Goal: Answer question/provide support

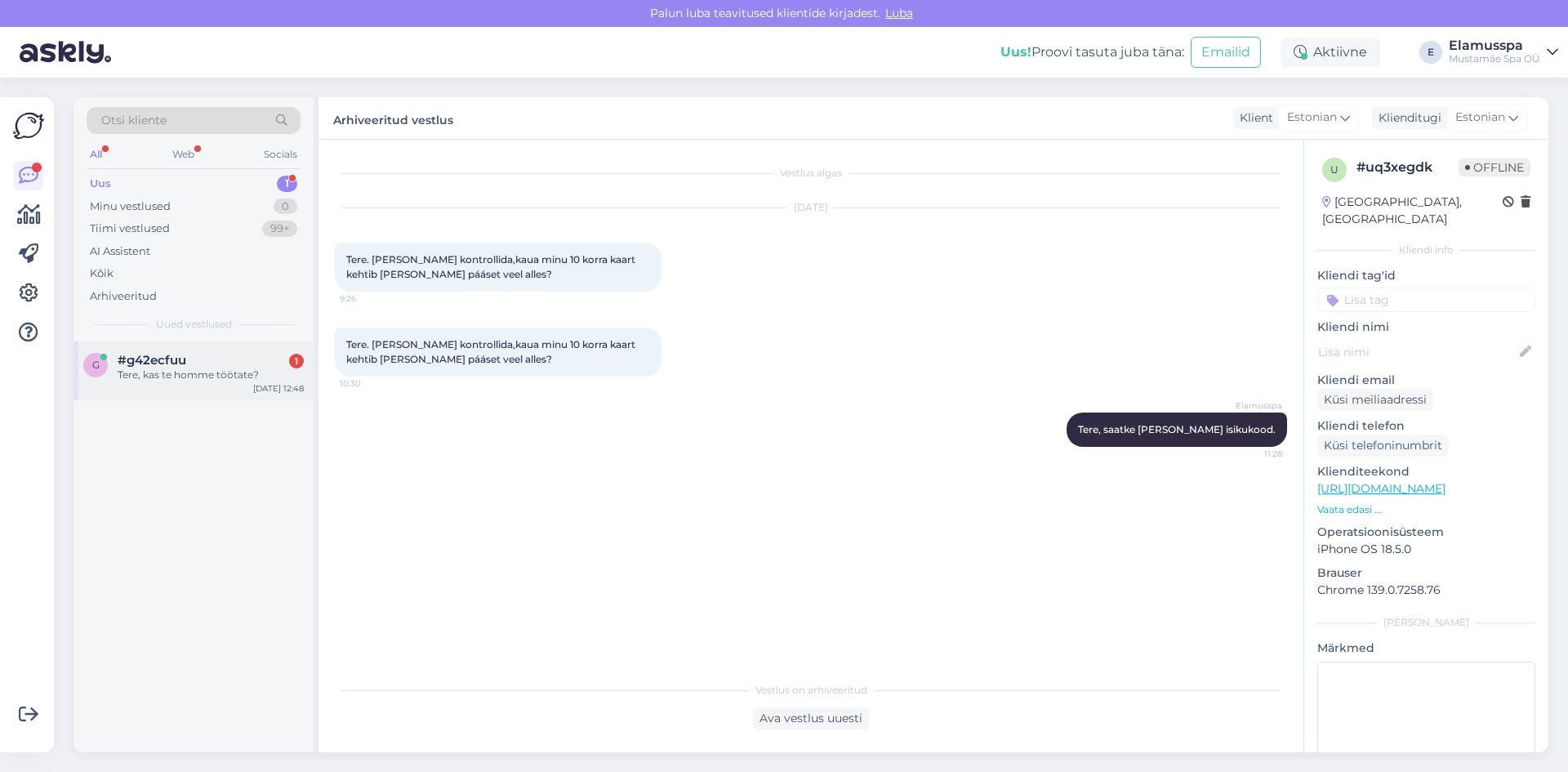
click at [223, 367] on div "#g42ecfuu 1" at bounding box center [210, 360] width 186 height 15
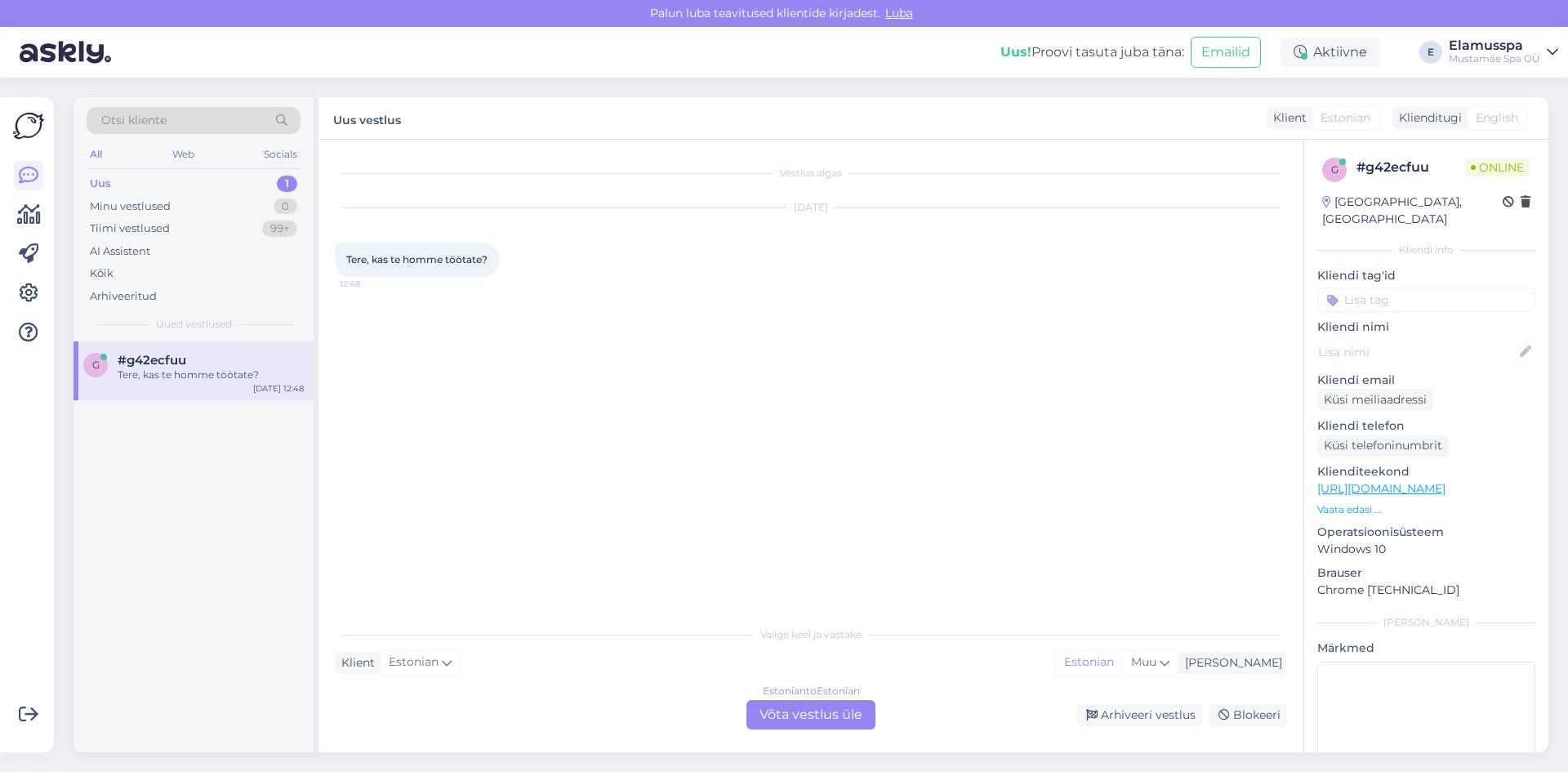
click at [822, 714] on div "Estonian to Estonian Võta vestlus üle" at bounding box center [811, 714] width 129 height 29
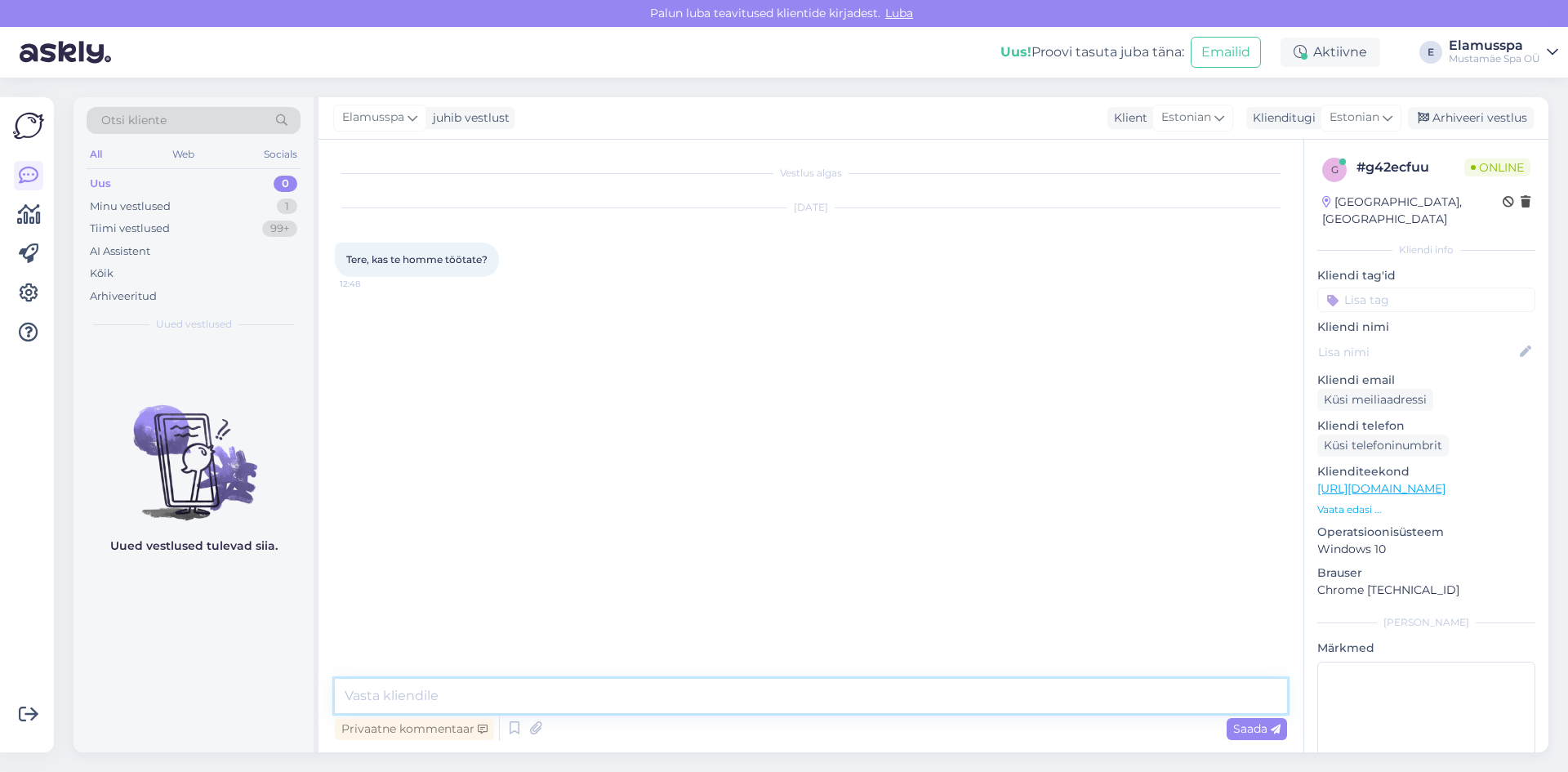
click at [811, 700] on textarea at bounding box center [811, 696] width 952 height 35
type textarea "Tere, oleme homme avatud 10.00-00.00"
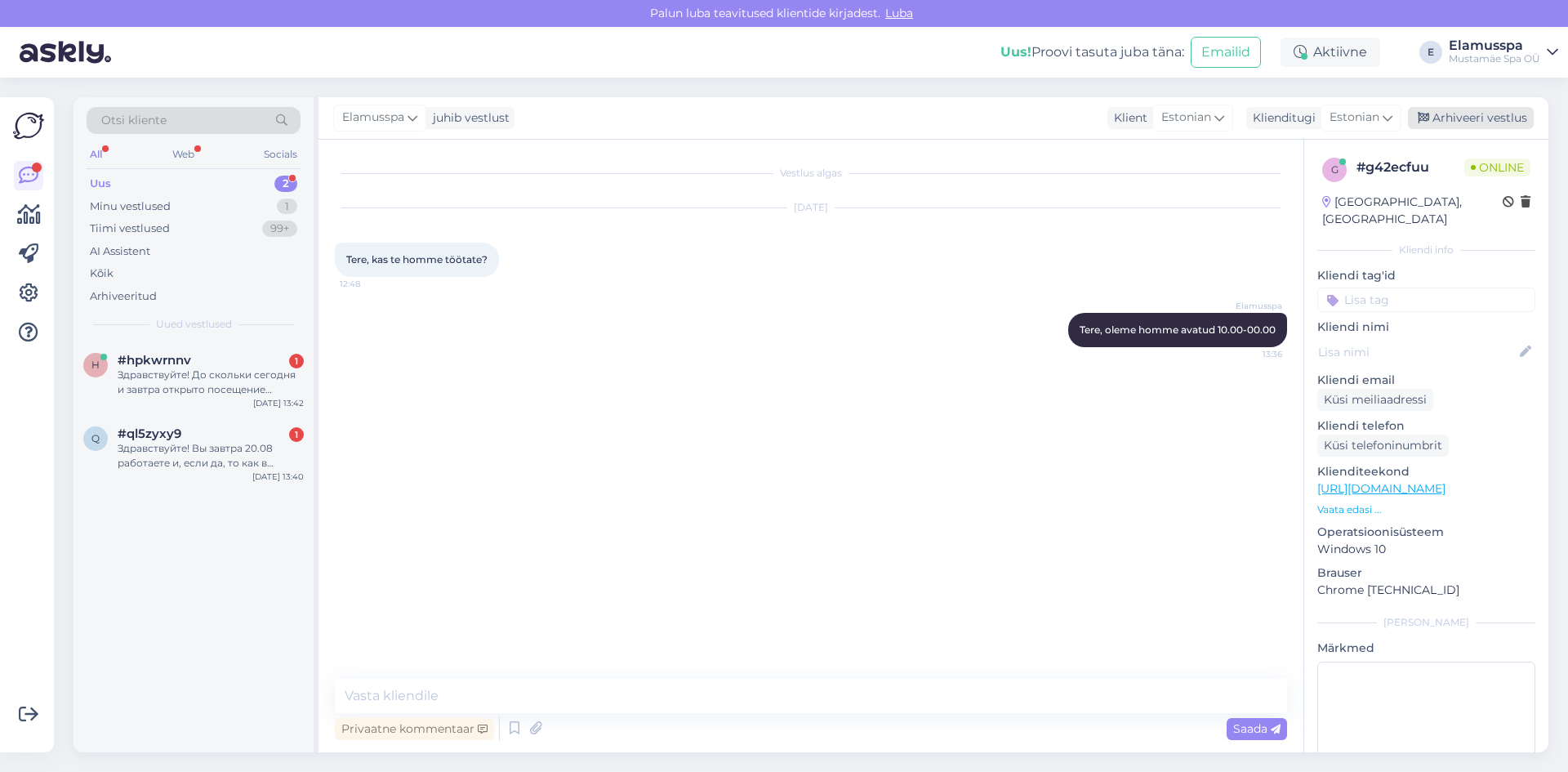
click at [1483, 116] on div "Arhiveeri vestlus" at bounding box center [1471, 118] width 126 height 22
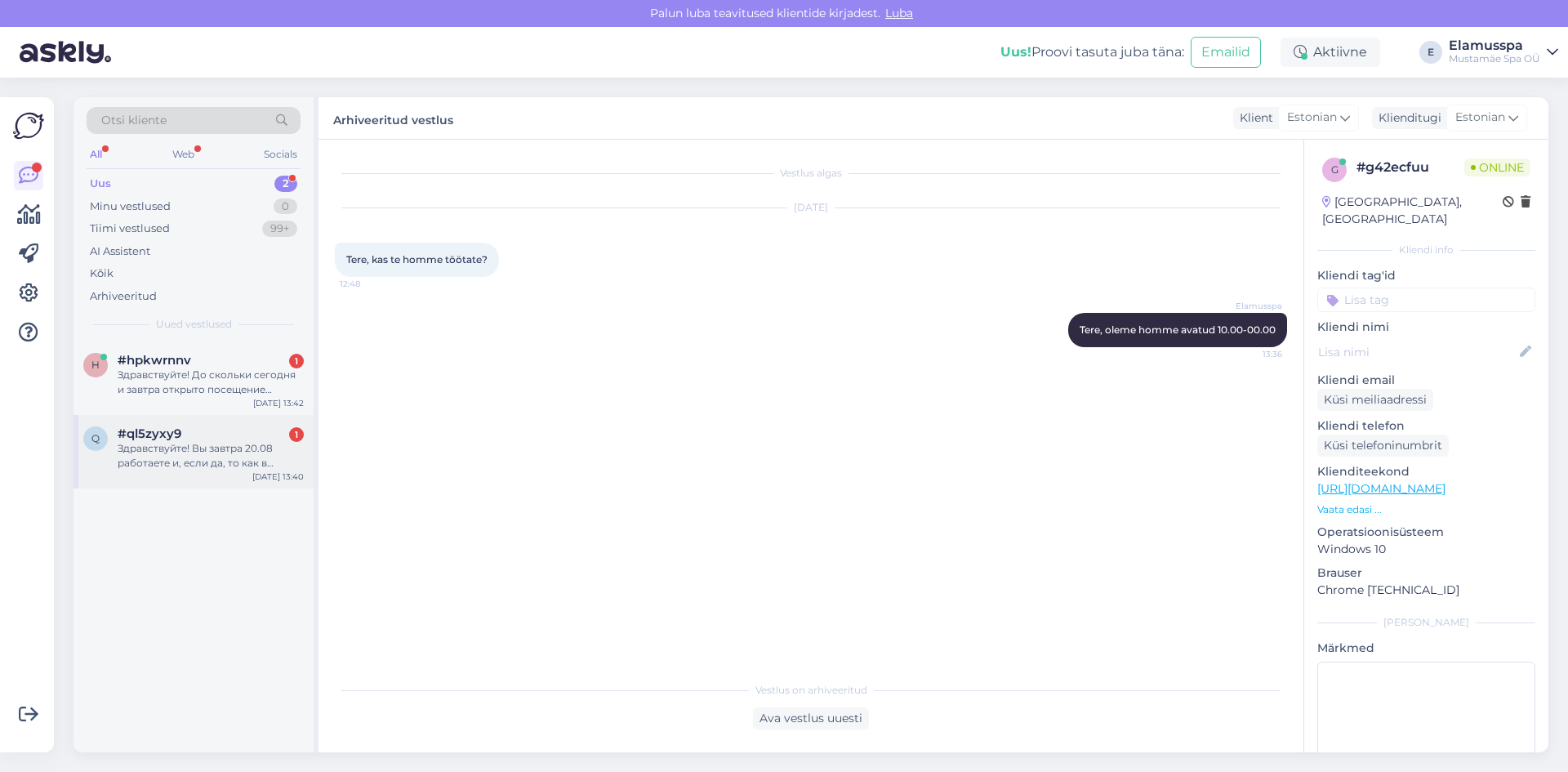
click at [229, 431] on div "#ql5zyxy9 1" at bounding box center [210, 433] width 186 height 15
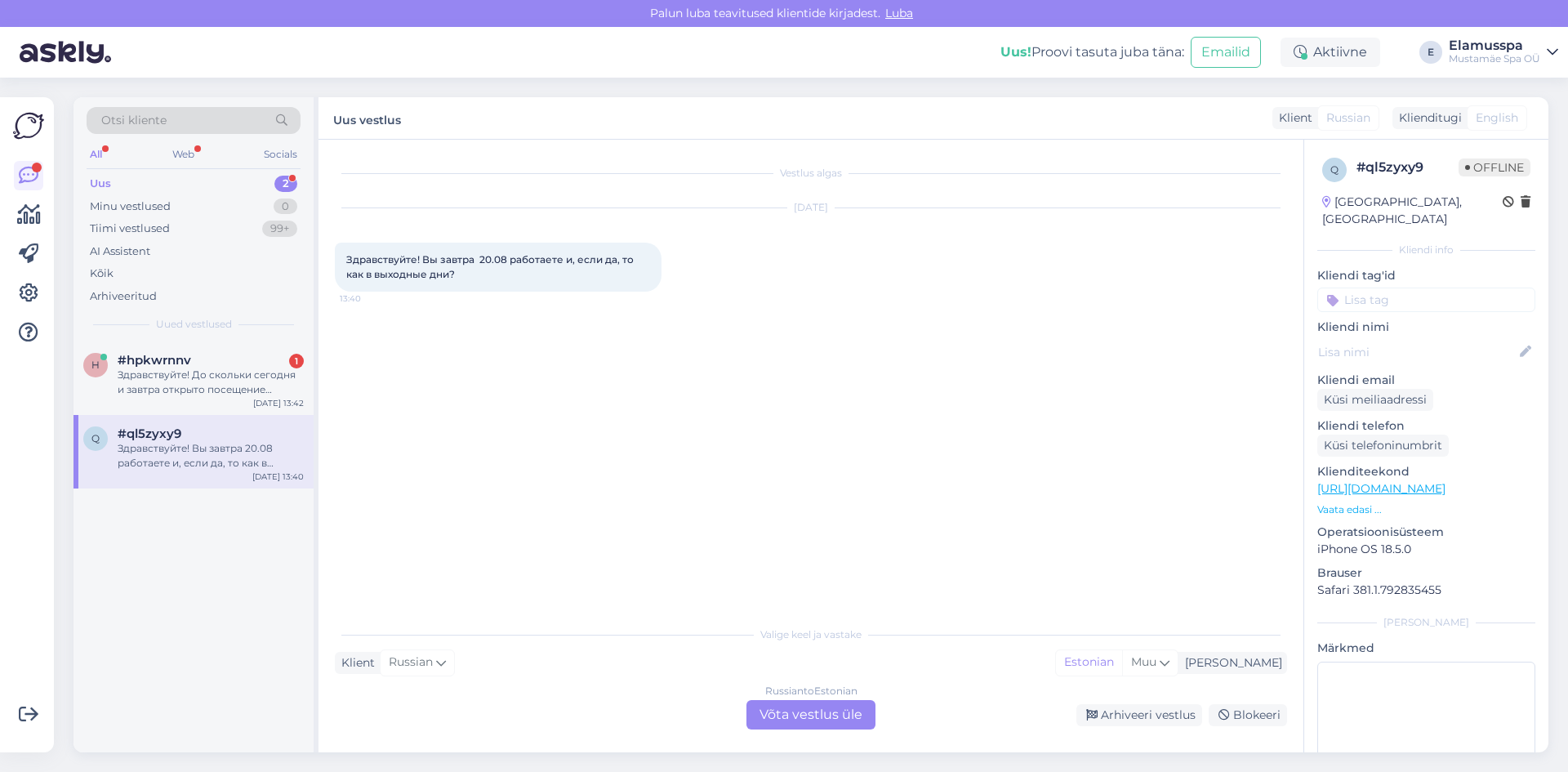
click at [789, 712] on div "Russian to Estonian Võta vestlus üle" at bounding box center [811, 714] width 129 height 29
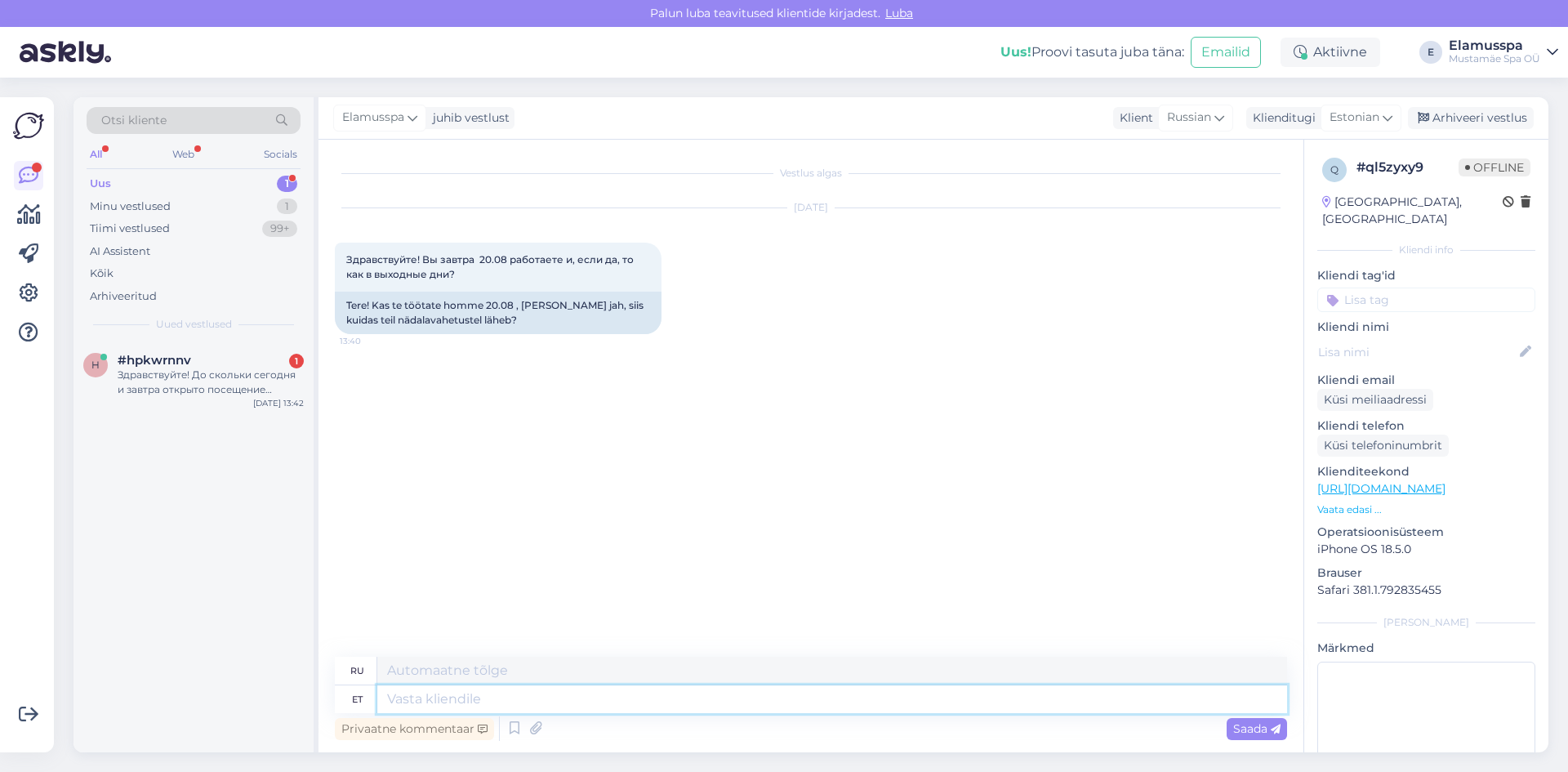
click at [754, 704] on textarea at bounding box center [831, 699] width 910 height 28
type textarea "Tere, o"
type textarea "Привет,"
type textarea "Tere, oleme a"
type textarea "Привет, мы здесь"
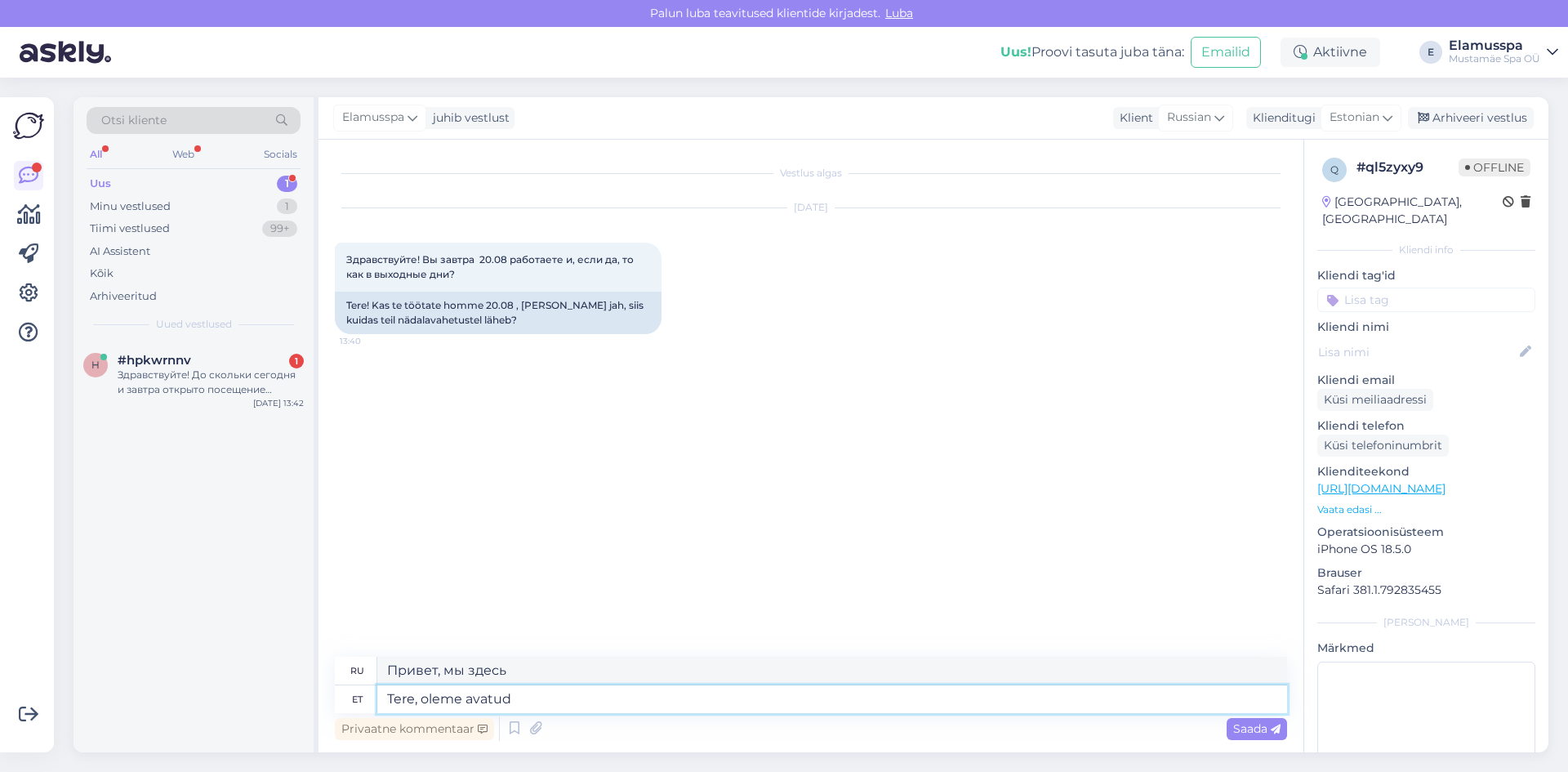
type textarea "Tere, oleme avatud"
type textarea "Здравствуйте, мы открылись."
type textarea "Tere, oleme avatud 10.00-00.00."
type textarea "Здравствуйте, мы открыты 10.00-00.00."
type textarea "Tere, oleme avatud 10.00-00.00. Kehtib n"
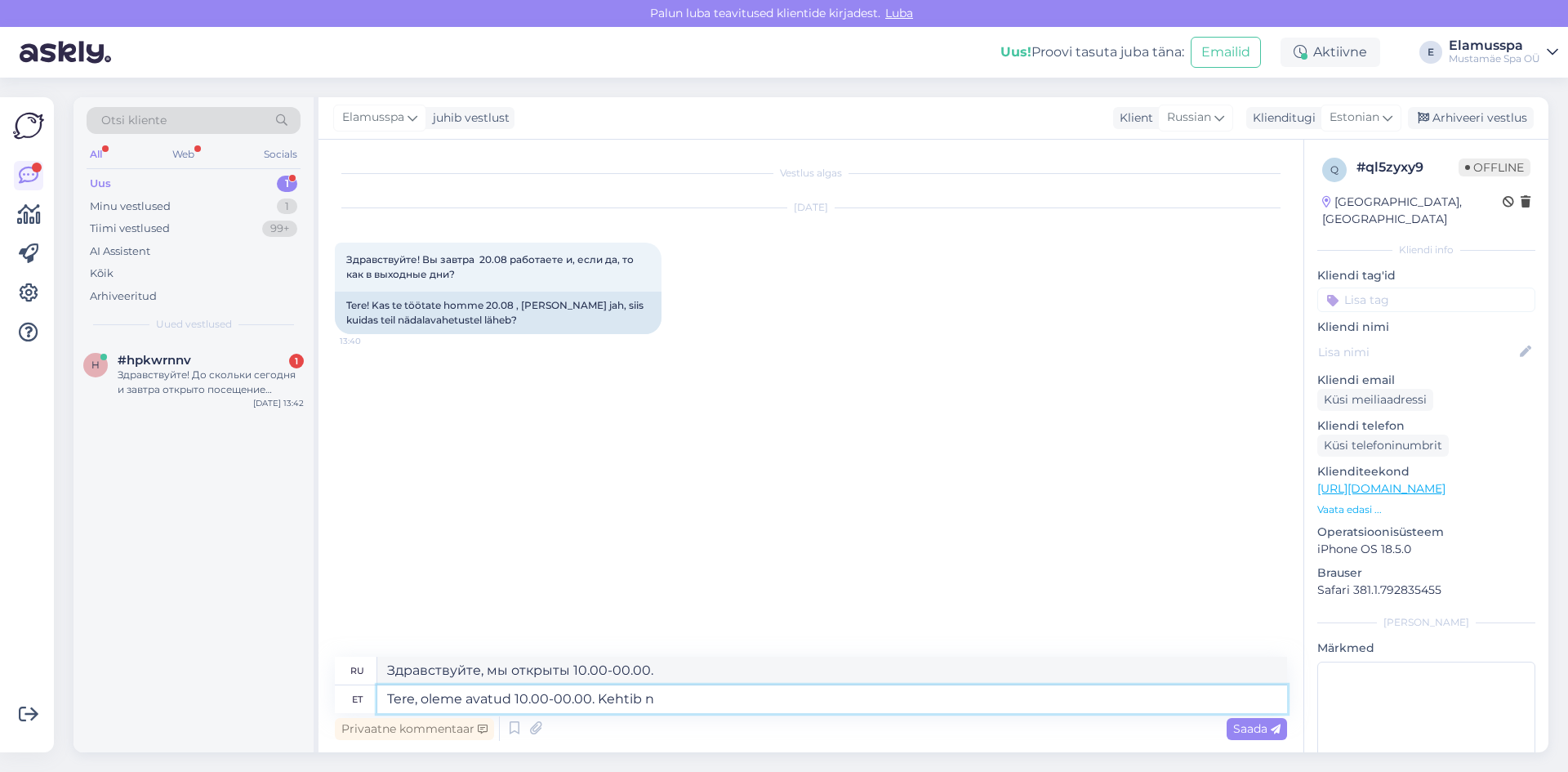
type textarea "Здравствуйте, мы открыты 10.00-00.00. Действительно."
type textarea "Tere, oleme avatud 10.00-00.00. Kehtib nädalasisene"
type textarea "Здравствуйте! Мы открыты 10.00-00.00. Действительно в течение недели."
type textarea "Tere, oleme avatud 10.00-00.00. Kehtib nädalasisene hinnakiri."
type textarea "Здравствуйте! Мы открыты 10.00-00.00. Действует еженедельный прайс-лист."
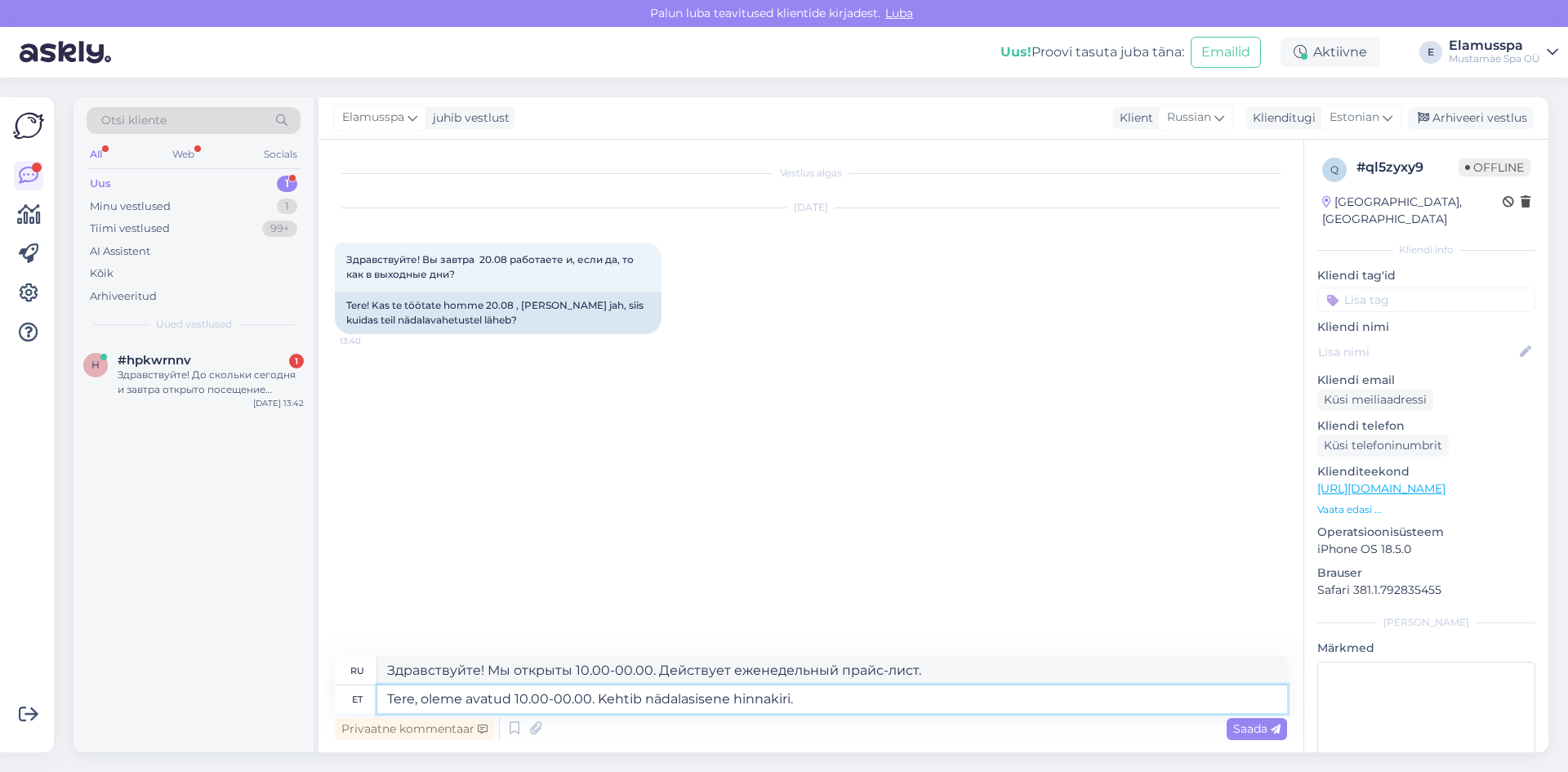
type textarea "Tere, oleme avatud 10.00-00.00. Kehtib nädalasisene hinnakiri."
drag, startPoint x: 728, startPoint y: 675, endPoint x: 756, endPoint y: 681, distance: 28.6
click at [756, 681] on textarea "Здравствуйте! Мы открыты 10.00-00.00. Действует еженедельный прайс-лист." at bounding box center [831, 670] width 910 height 28
type textarea "Здравствуйте! Мы открыты 10.00-00.00. Действует недельный прайс-лист."
click at [1252, 730] on span "Saada" at bounding box center [1257, 728] width 47 height 15
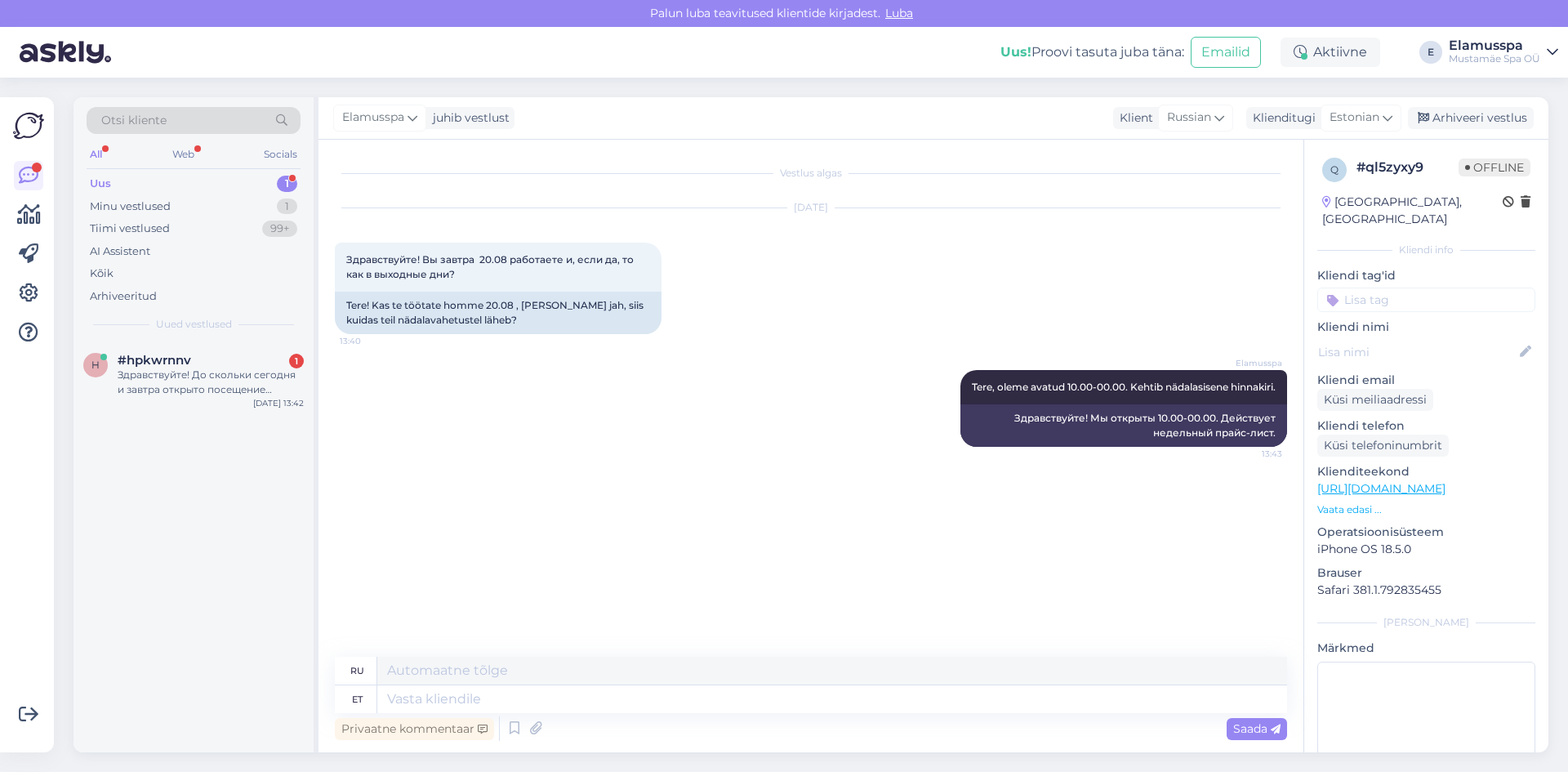
click at [1479, 88] on div "Otsi kliente All Web Socials Uus 1 Minu vestlused 1 Tiimi vestlused 99+ AI Assi…" at bounding box center [816, 424] width 1504 height 694
click at [1483, 111] on div "Arhiveeri vestlus" at bounding box center [1471, 118] width 126 height 22
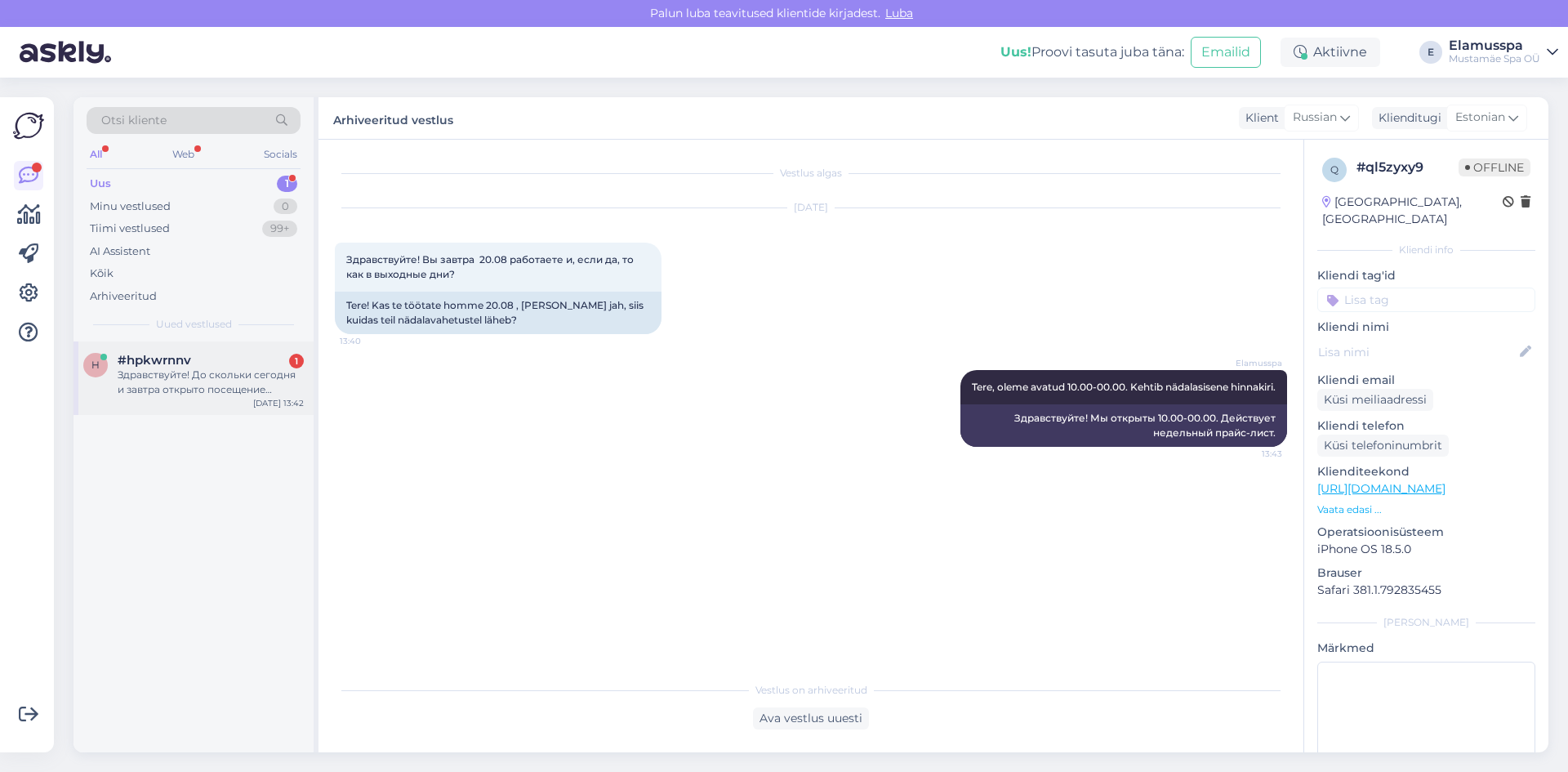
click at [251, 342] on div "h #hpkwrnnv 1 Здравствуйте! До скольки сегодня и завтра открыто посещение бассе…" at bounding box center [193, 378] width 240 height 73
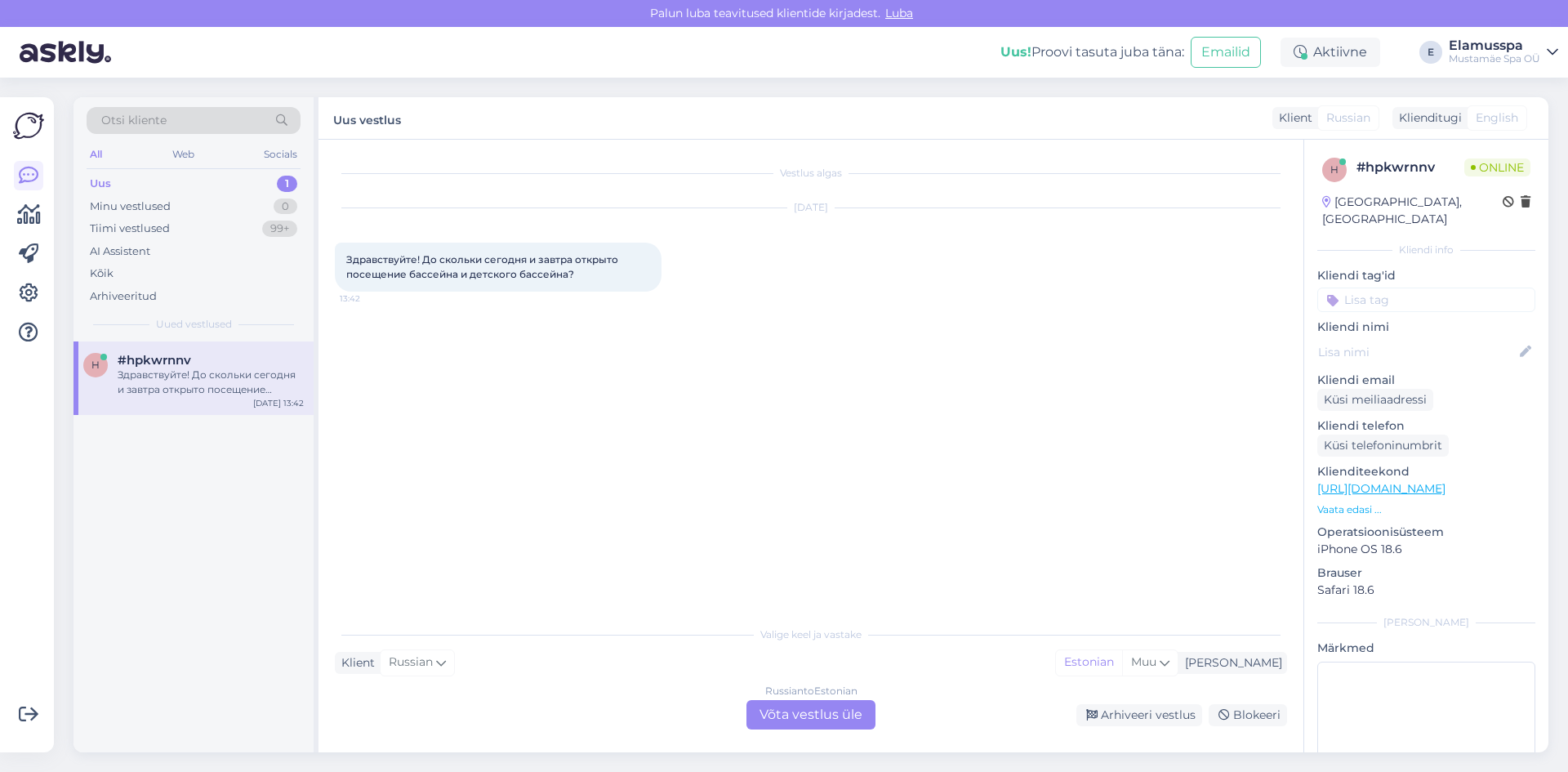
click at [830, 711] on div "Russian to Estonian Võta vestlus üle" at bounding box center [811, 714] width 129 height 29
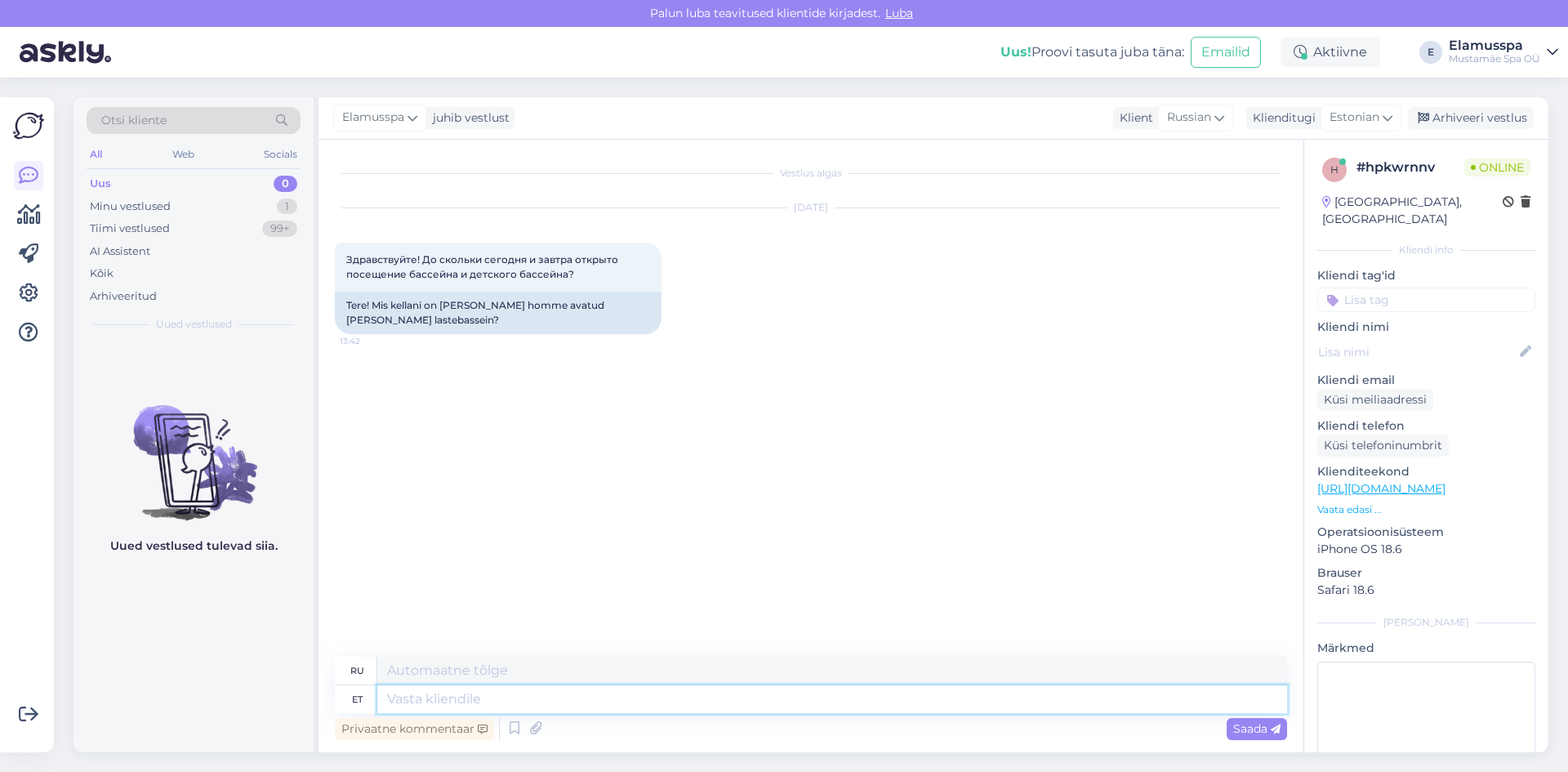
click at [835, 696] on textarea at bounding box center [831, 699] width 910 height 28
type textarea "Tere, s"
type textarea "Привет,"
type textarea "Tere, spa"
type textarea "Привет, спа"
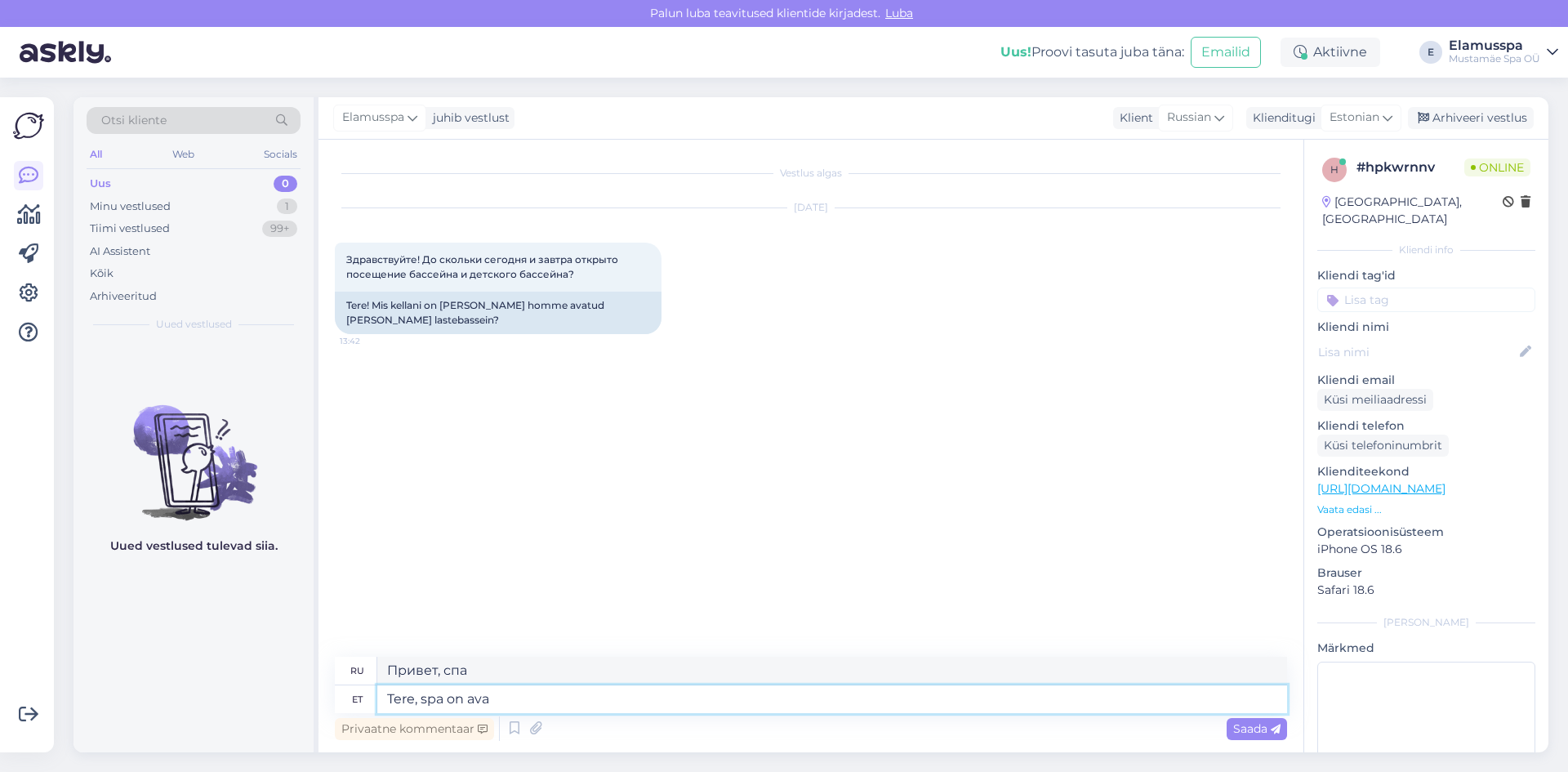
type textarea "Tere, spa on avat"
type textarea "Здравствуйте, спа-центр"
type textarea "Tere, spa on avatud t"
type textarea "Здравствуйте, спа-центр открыт."
type textarea "Tere, spa on avatud [PERSON_NAME]"
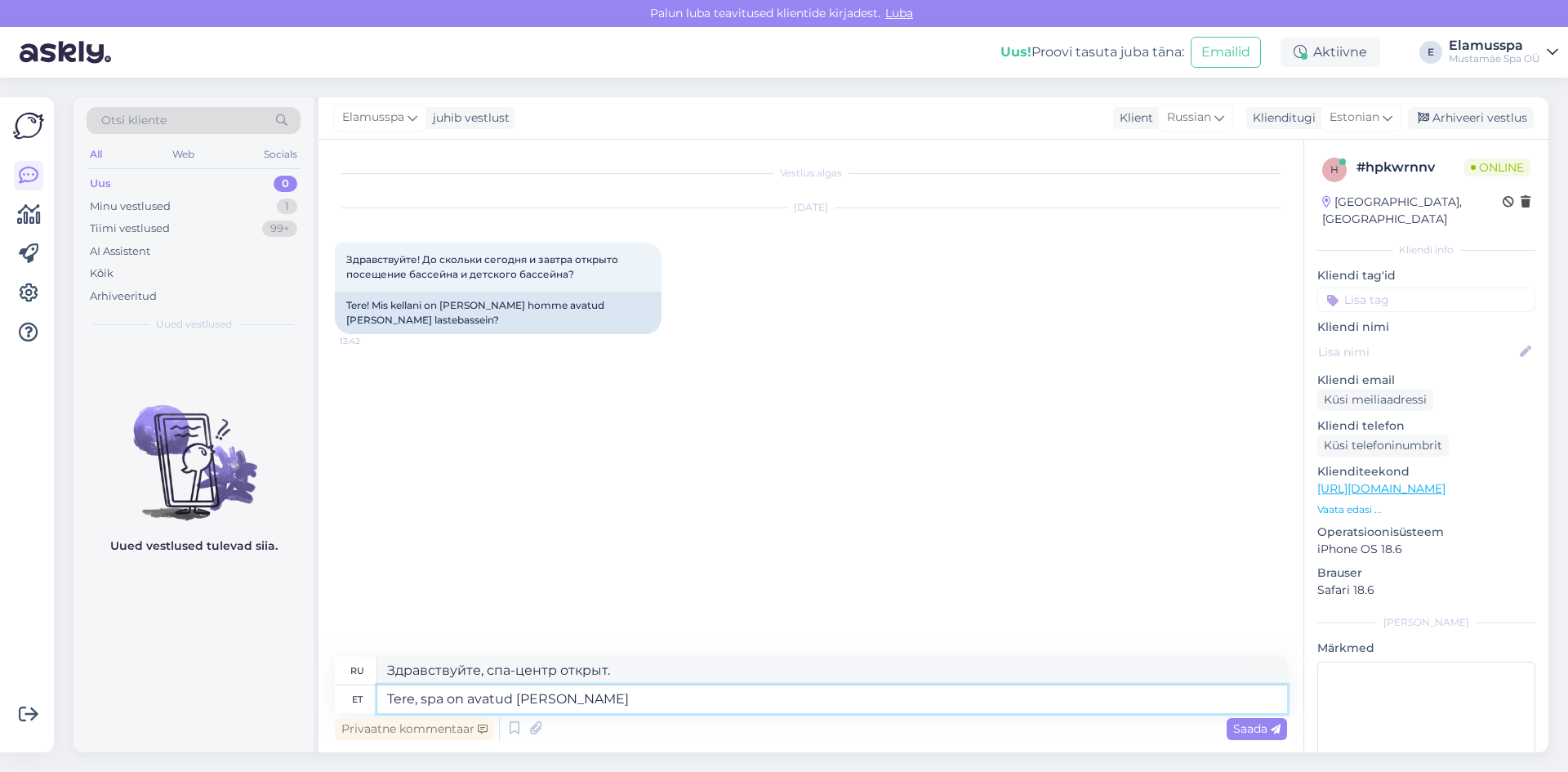
type textarea "Здравствуйте, спа сегодня открыт."
type textarea "Tere, spa on avatud [PERSON_NAME]"
type textarea "Здравствуйте, сегодня спа-салон открыт и"
type textarea "Tere, spa on avatud [PERSON_NAME] homme 0"
type textarea "Здравствуйте, спа-центр открыт сегодня и завтра."
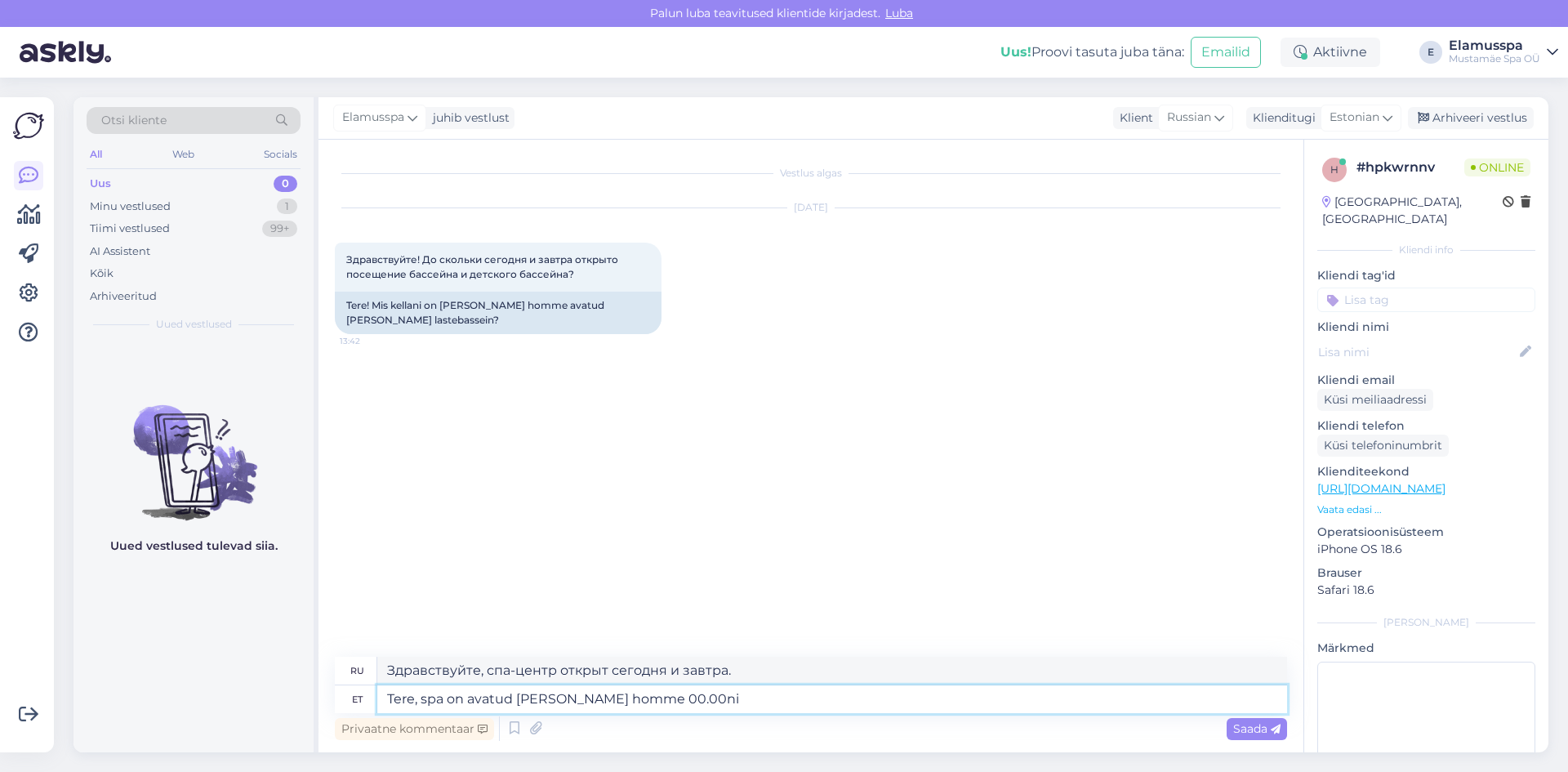
type textarea "Tere, spa on avatud [PERSON_NAME] homme 00.00ni j"
type textarea "Здравствуйте, спа-центр открыт сегодня и завтра 00.00ni"
type textarea "Tere, spa on avatud [PERSON_NAME] homme 00.00ni ja"
type textarea "Здравствуйте, спа-центр открыт сегодня и завтра 00.00ni [PERSON_NAME]"
type textarea "Tere, spa on avatud [PERSON_NAME] homme 00.00ni [PERSON_NAME]"
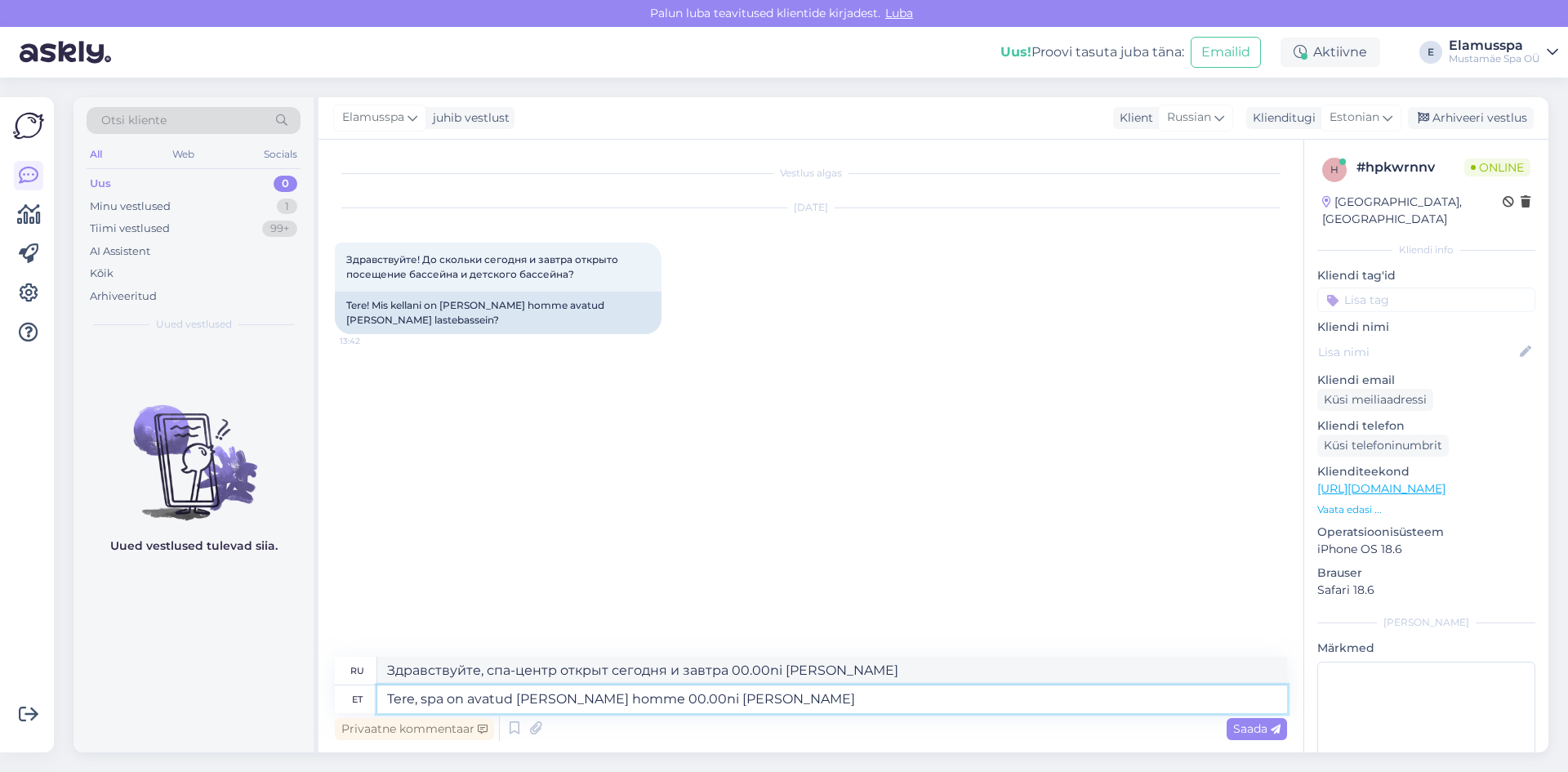
type textarea "Здравствуйте, спа-центр открыт сегодня и завтра 00.00ni , а бассейн открыт."
type textarea "Tere, spa on avatud [PERSON_NAME] homme 00.00ni [PERSON_NAME] on"
type textarea "Здравствуйте, спа-центр открыт сегодня и завтра 00.00ni , а бассейн"
type textarea "Tere, spa on avatud [PERSON_NAME] homme 00.00ni [PERSON_NAME] on 23.00ni m"
type textarea "Здравствуйте, спа-центр открыт сегодня и завтра 00.00ni , а бассейн открыт 23.0…"
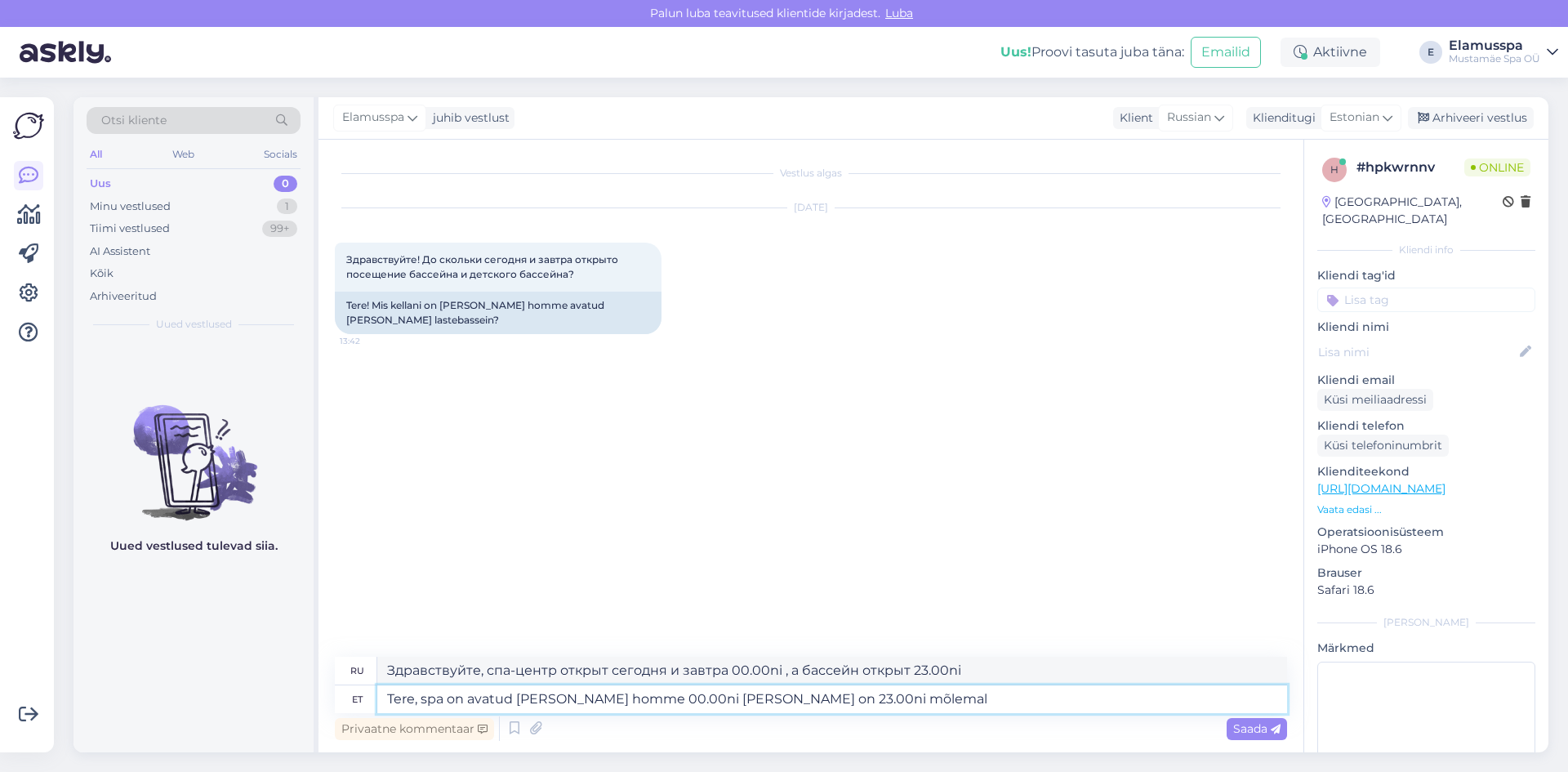
type textarea "Tere, spa on avatud [PERSON_NAME] homme 00.00ni [PERSON_NAME] on 23.00ni mõlemal"
type textarea "Здравствуйте, спа-центр сегодня и завтра работает 00.00ni , а бассейн работает …"
type textarea "Tere, spa on avatud [PERSON_NAME] homme 00.00ni [PERSON_NAME] on 23.00ni mõlema…"
click at [791, 676] on textarea "Здравствуйте, спа-центр сегодня и завтра работает 00.00ni , а бассейн работает …" at bounding box center [831, 670] width 910 height 28
click at [1275, 720] on div "Saada" at bounding box center [1257, 729] width 60 height 22
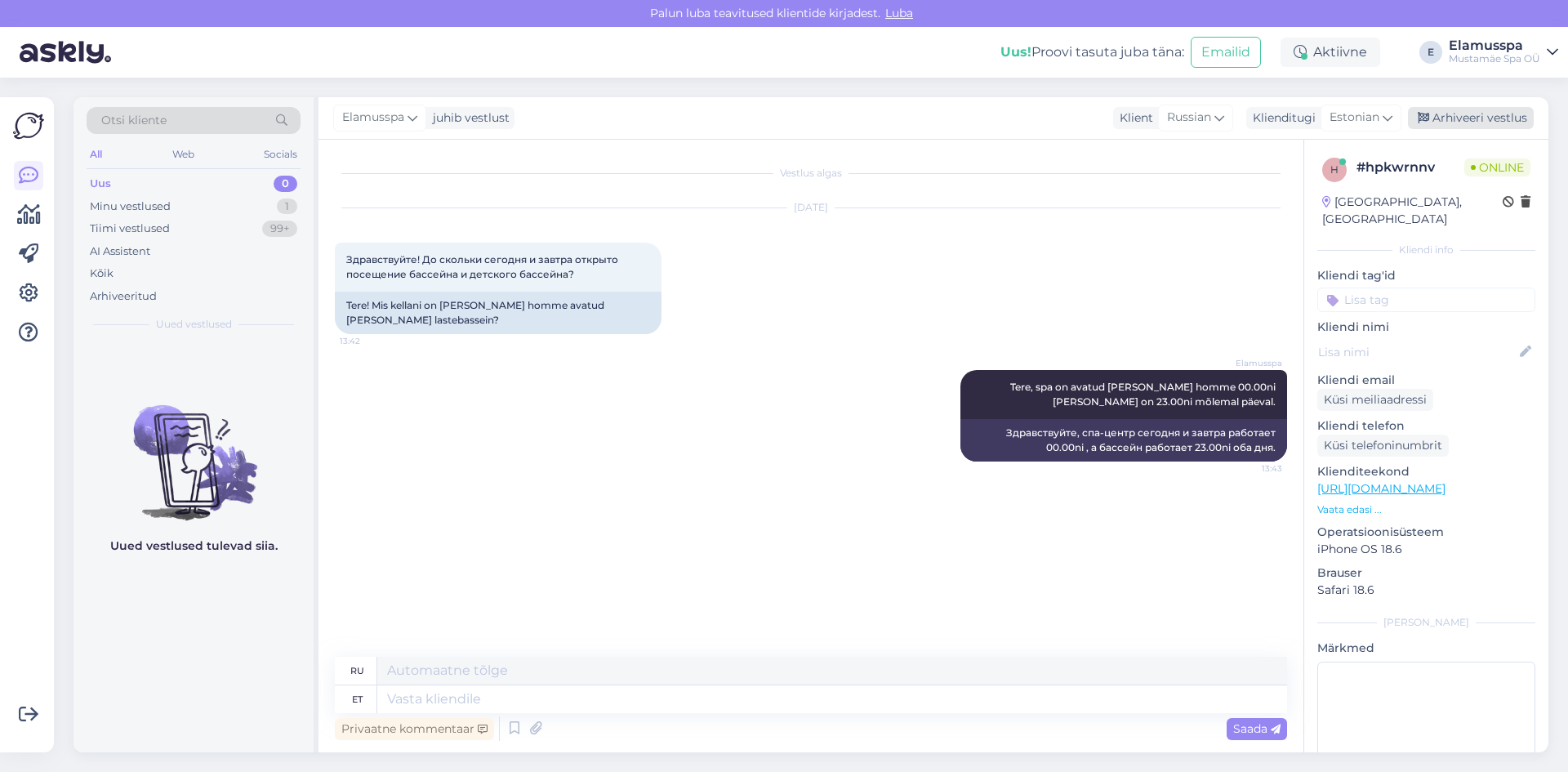
click at [1462, 116] on div "Arhiveeri vestlus" at bounding box center [1471, 118] width 126 height 22
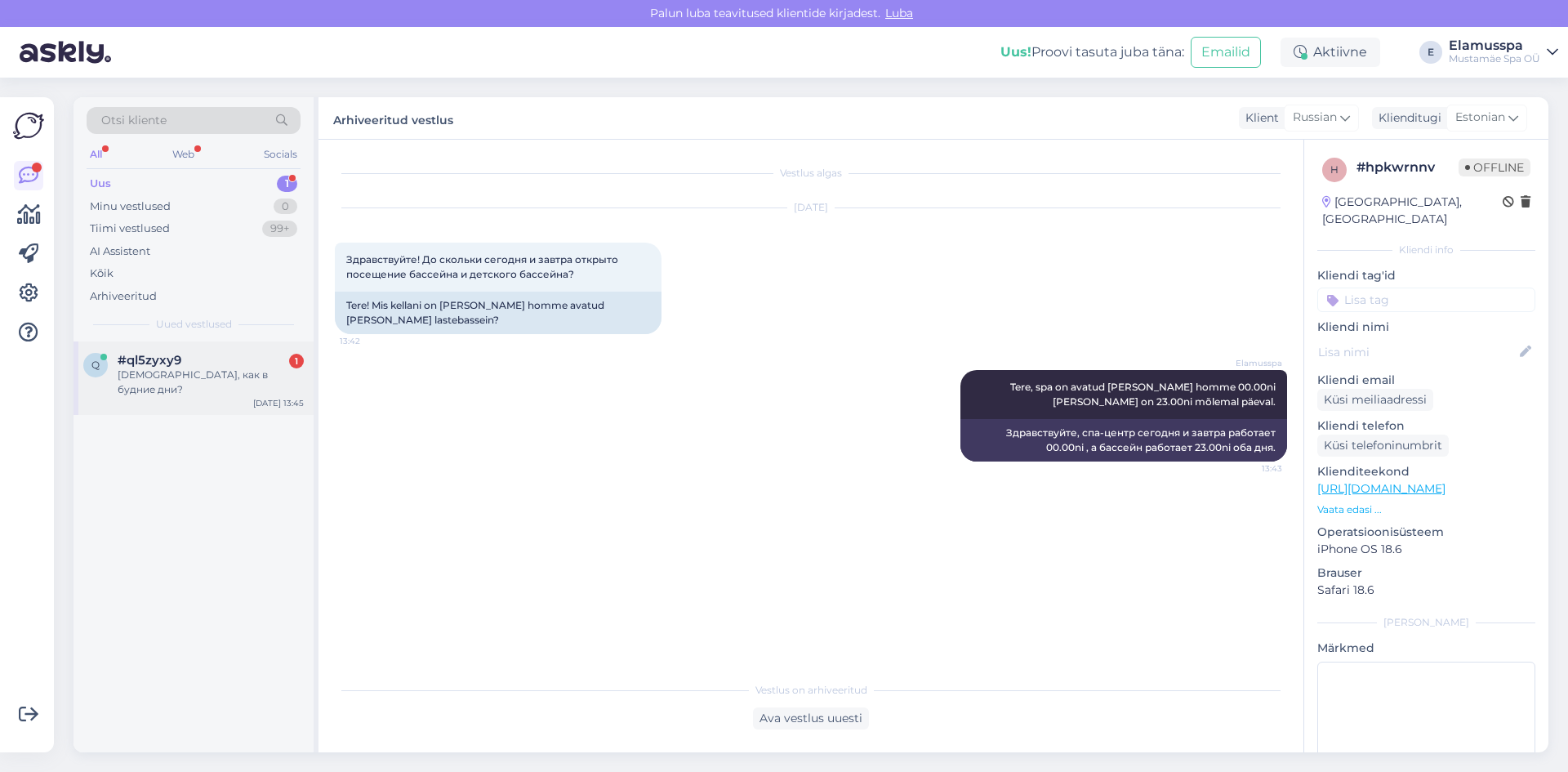
click at [111, 375] on div "q #ql5zyxy9 1 Цены завтра, как в будние дни?" at bounding box center [194, 374] width 221 height 44
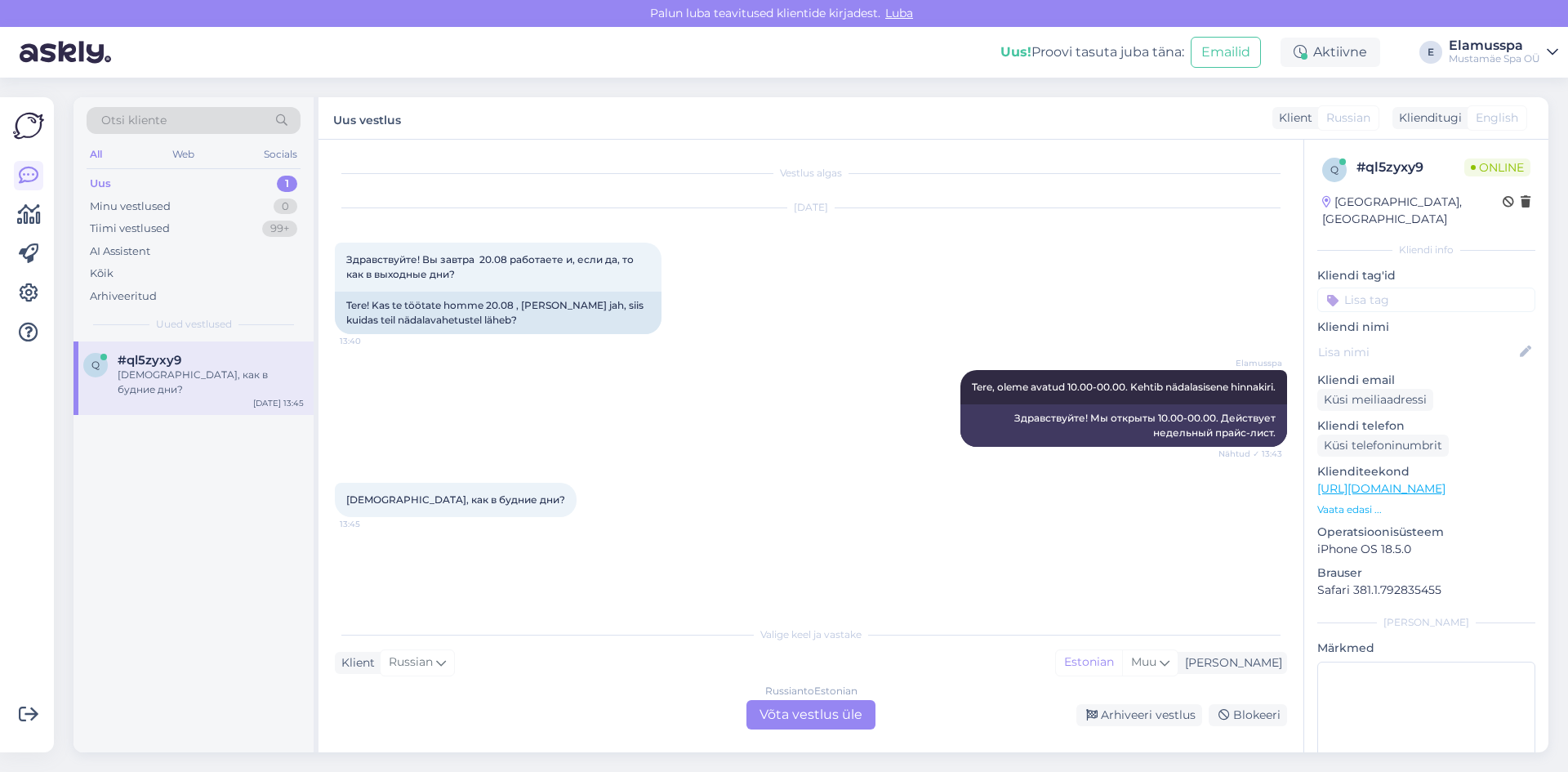
click at [853, 712] on div "Russian to Estonian Võta vestlus üle" at bounding box center [811, 714] width 129 height 29
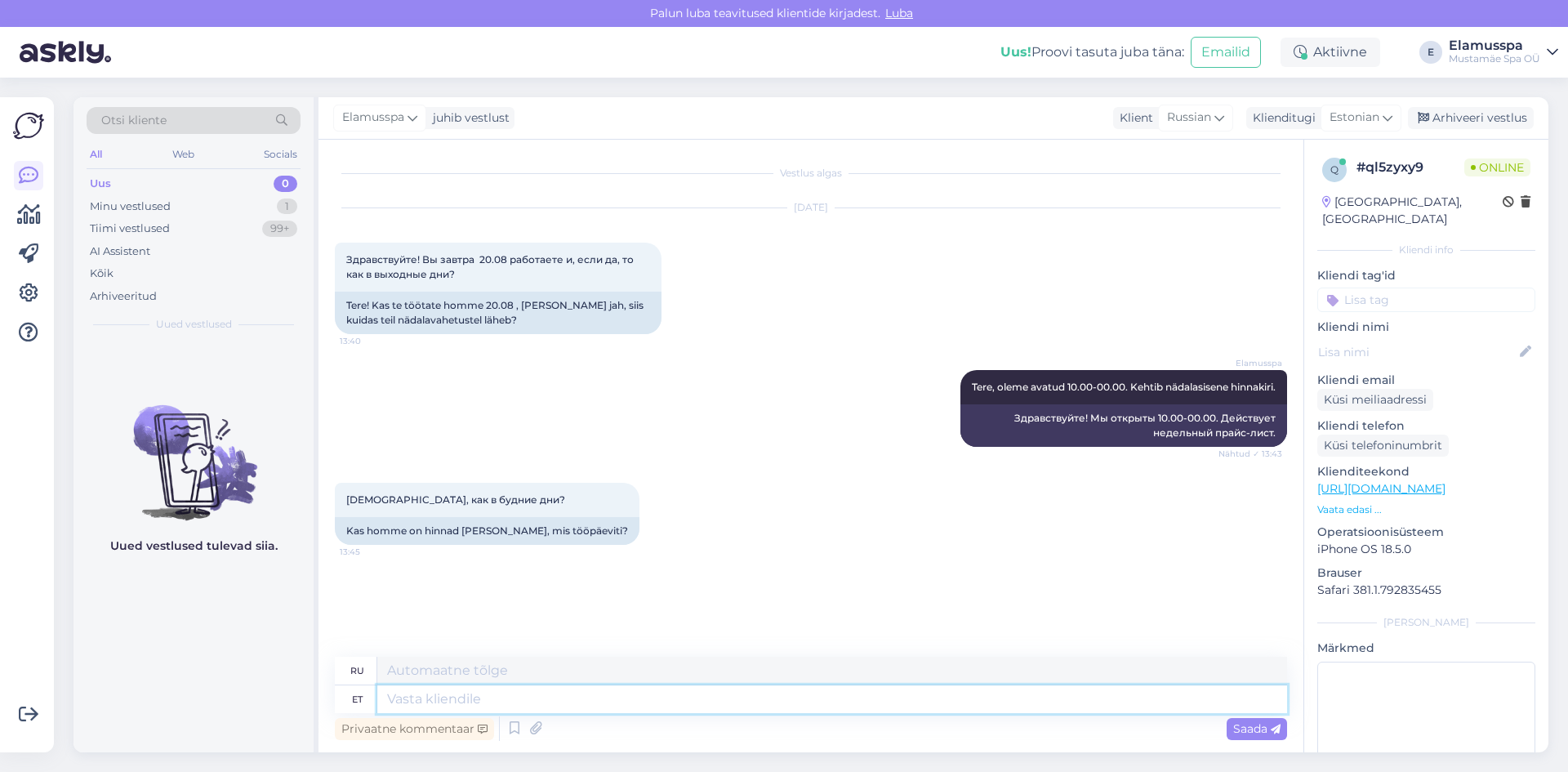
click at [836, 694] on textarea at bounding box center [831, 699] width 910 height 28
type textarea "Tere,"
type textarea "Привет,"
type textarea "Tere, hind"
type textarea "Здравствуйте, цена"
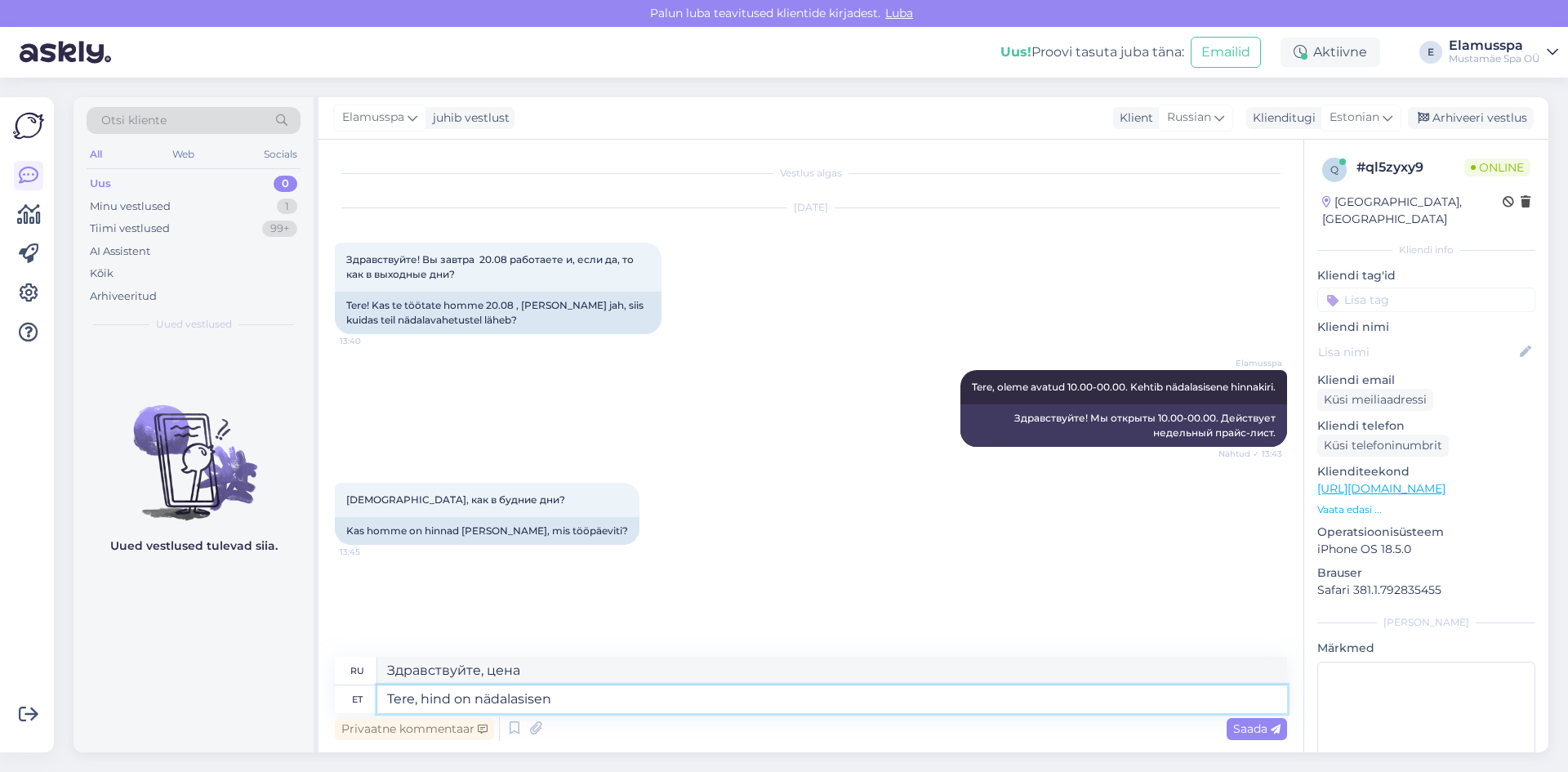
type textarea "Tere, hind on nädalasisene"
type textarea "Здравствуйте, цена указана за неделю."
drag, startPoint x: 613, startPoint y: 700, endPoint x: 473, endPoint y: 706, distance: 140.1
click at [473, 706] on textarea "Tere, hind on nädalasisene" at bounding box center [831, 699] width 910 height 28
type textarea "Tere, hind on"
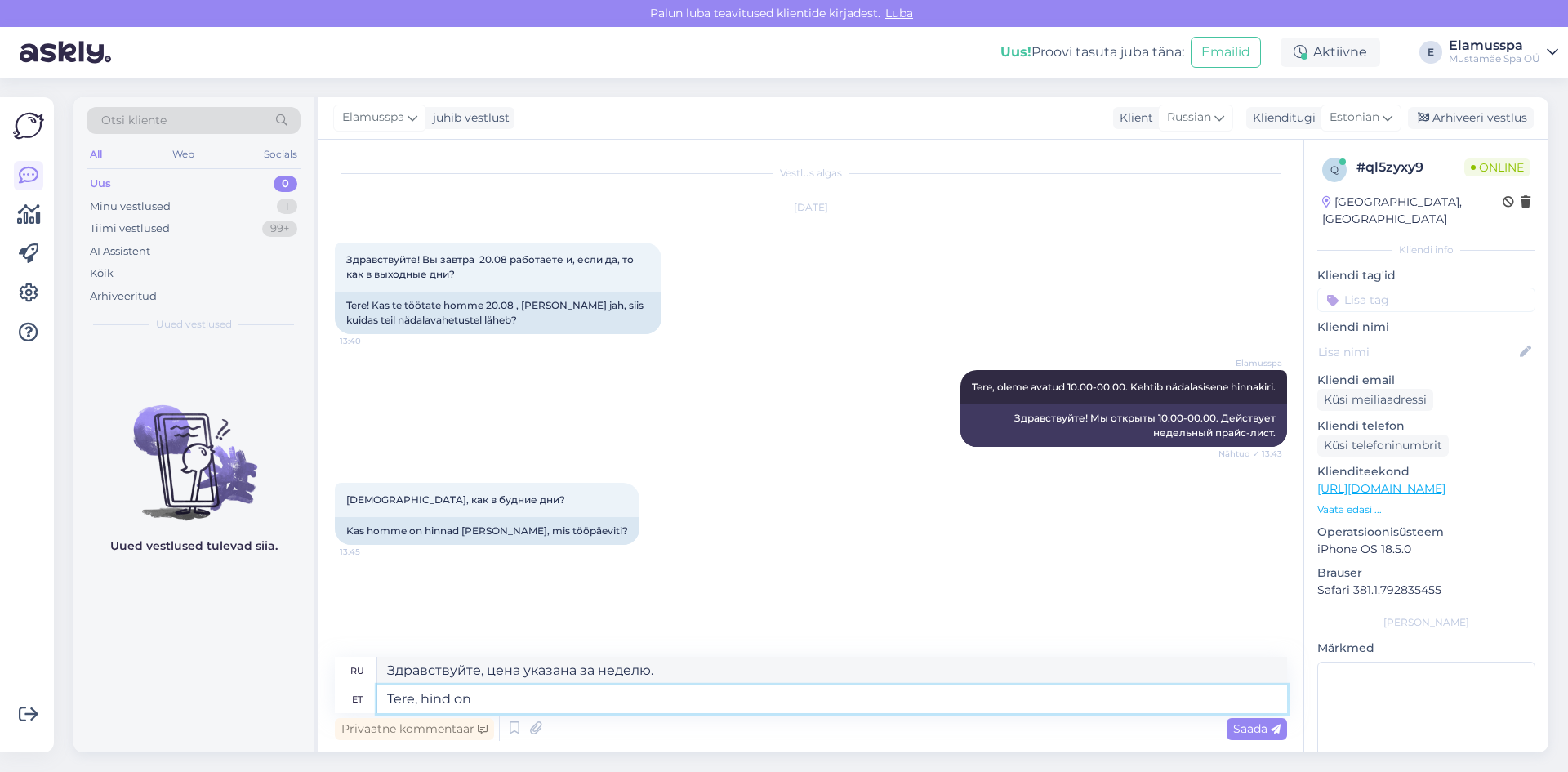
type textarea "Здравствуйте, цена"
type textarea "Tere, hind on nagu n"
type textarea "Здравствуйте, цена следующая"
type textarea "Tere, hind on nagu nädala s"
type textarea "Здравствуйте, цена как за неделю"
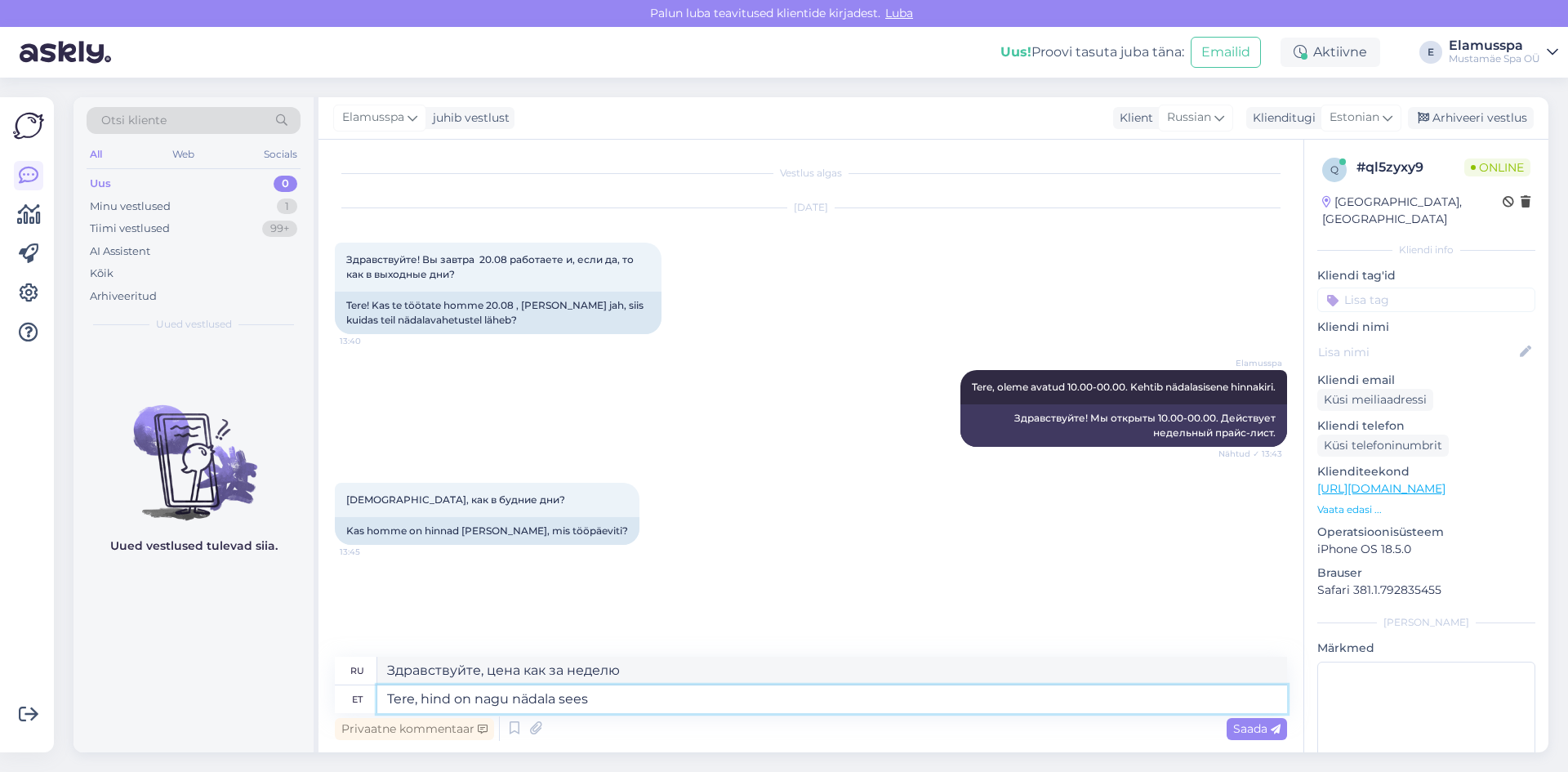
type textarea "Tere, hind on nagu nädala sees"
click at [668, 604] on div "Vestlus algas [DATE] Здравствуйте! Вы завтра 20.08 работаете и, если да, то как…" at bounding box center [818, 399] width 967 height 486
type textarea "Здравствуйте, цена как в течение недели"
drag, startPoint x: 612, startPoint y: 707, endPoint x: 367, endPoint y: 727, distance: 245.8
click at [367, 727] on div "ru Здравствуйте, цена как в течение недели et Tere, hind on nagu nädala sees Pr…" at bounding box center [811, 700] width 952 height 87
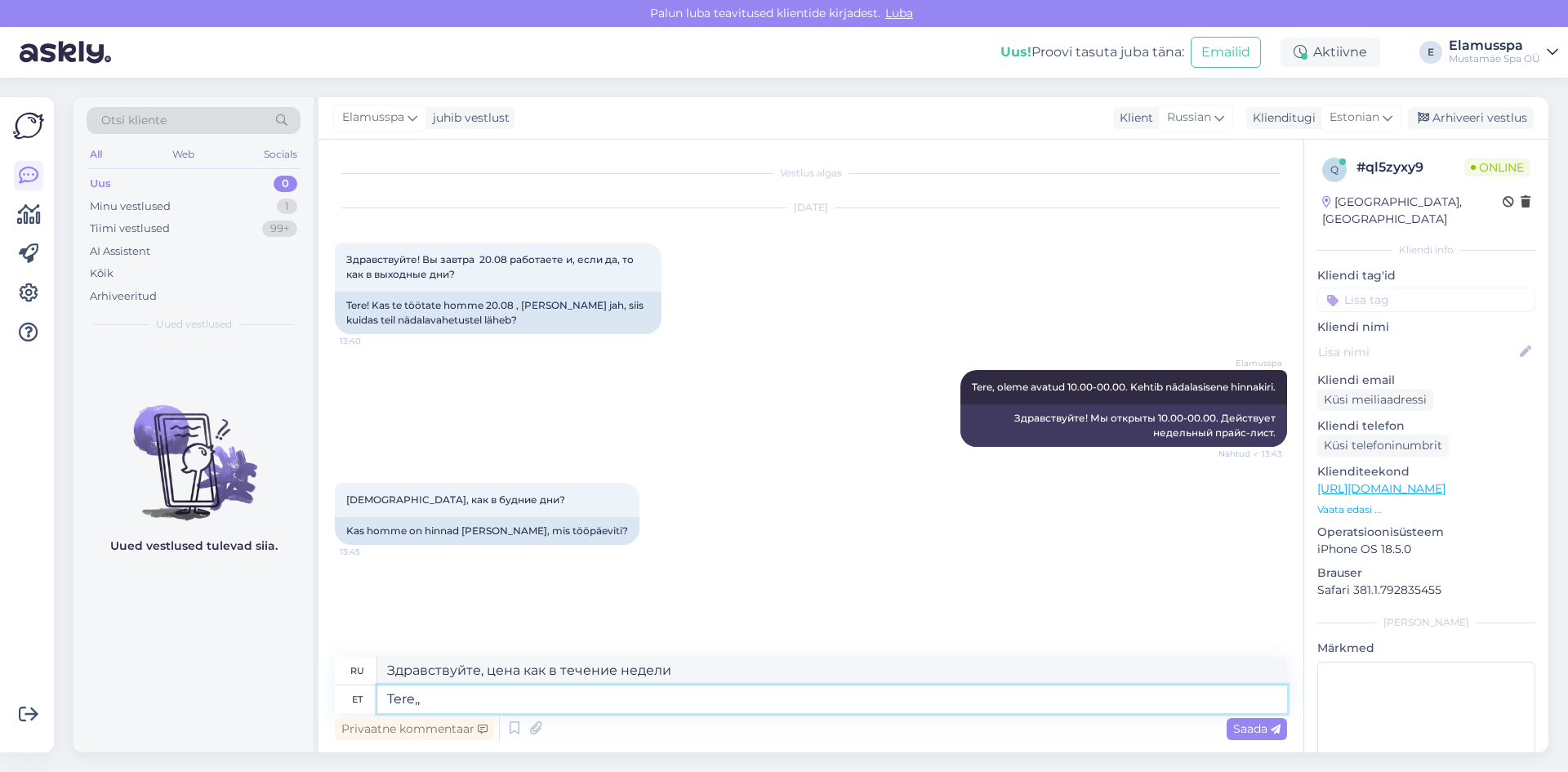
type textarea "Tere,,"
type textarea "Привет,"
type textarea "Tere, just"
type textarea "Привет, только что"
type textarea "Tere, just nii"
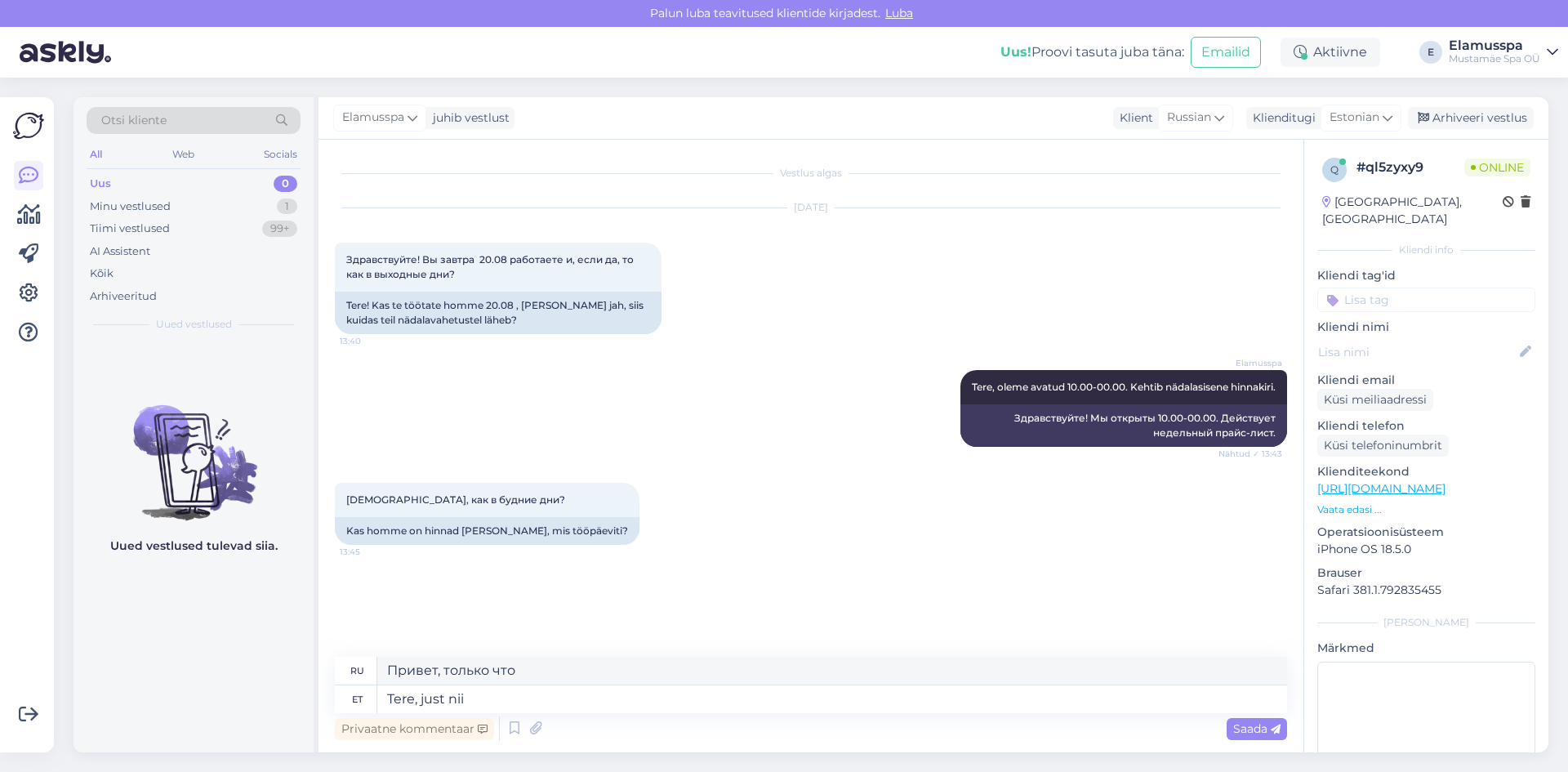
click at [765, 609] on div "Vestlus algas [DATE] Здравствуйте! Вы завтра 20.08 работаете и, если да, то как…" at bounding box center [818, 399] width 967 height 486
type textarea "Привет, все верно."
click at [1265, 718] on div "Saada" at bounding box center [1257, 729] width 60 height 22
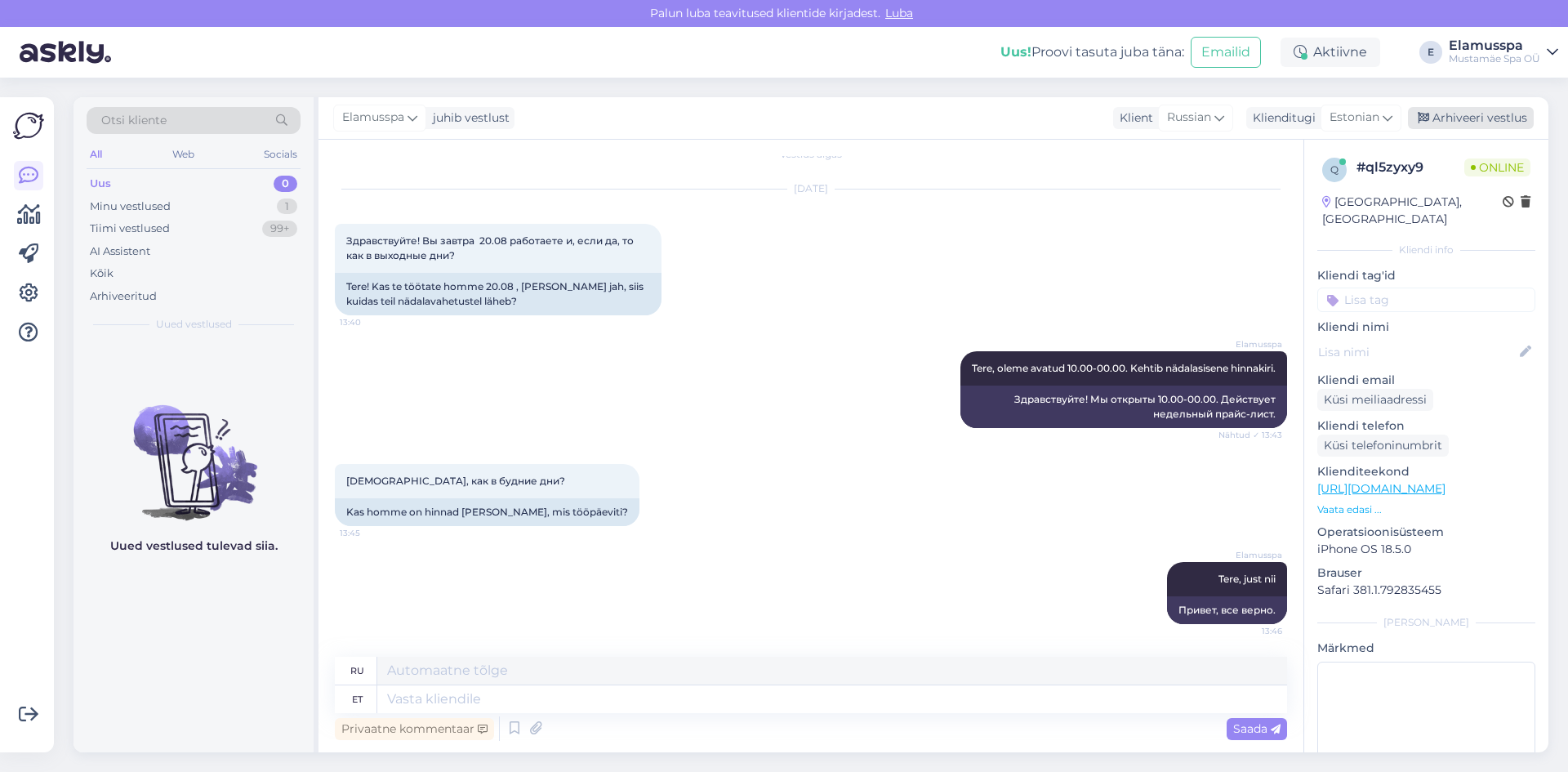
click at [1481, 118] on div "Arhiveeri vestlus" at bounding box center [1471, 118] width 126 height 22
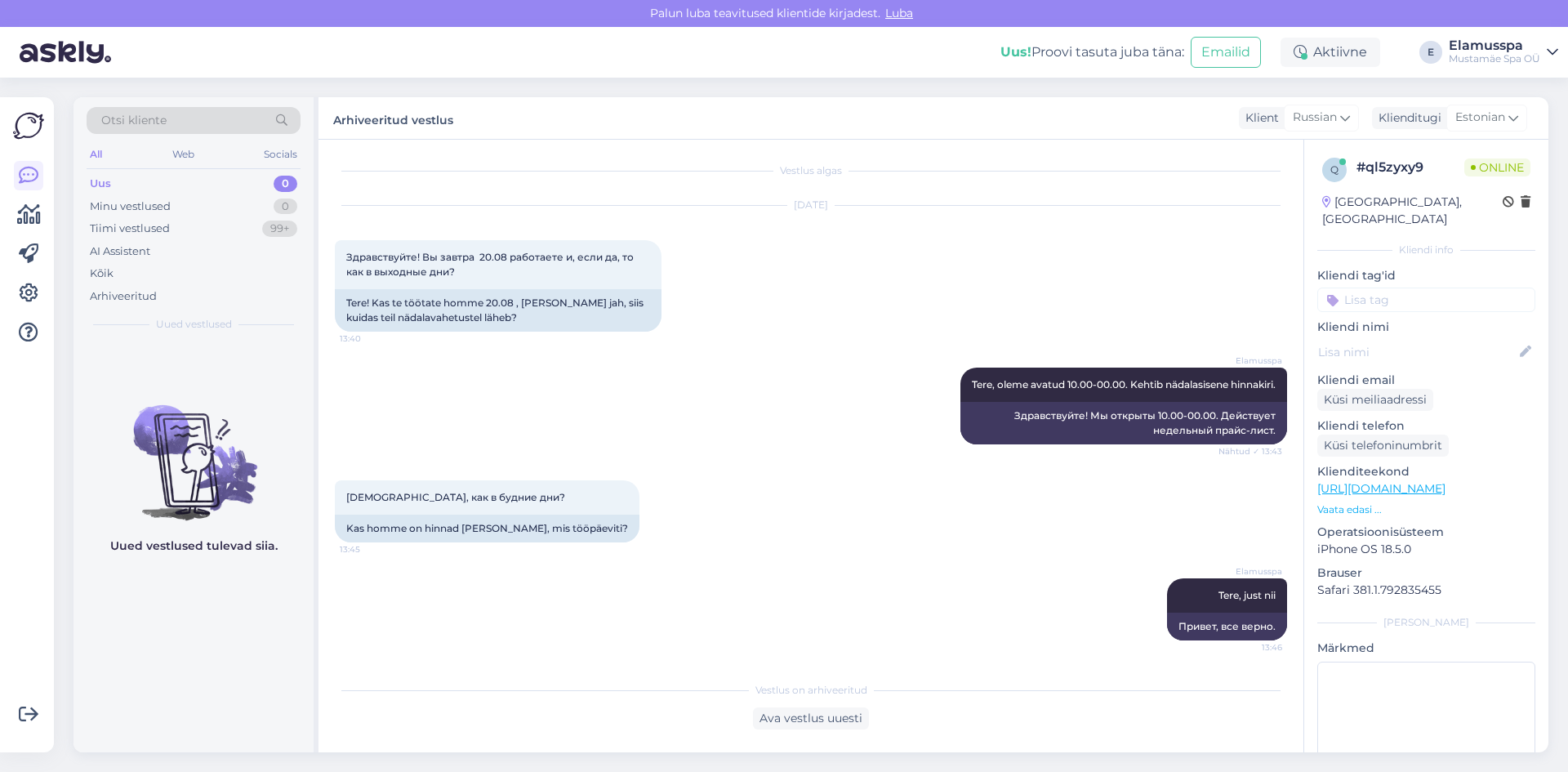
click at [243, 370] on div "Uued vestlused tulevad siia." at bounding box center [193, 547] width 240 height 411
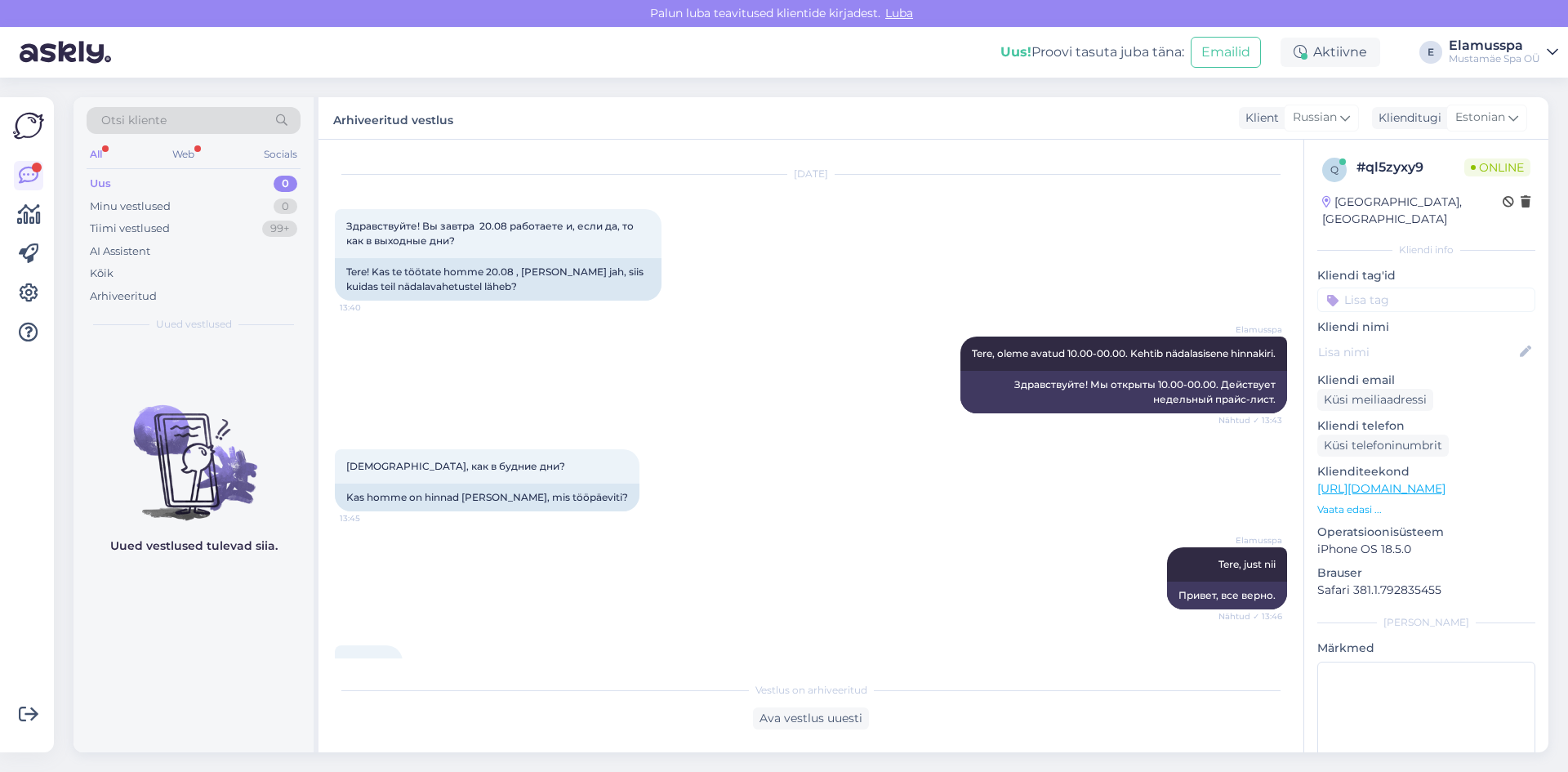
scroll to position [87, 0]
